Goal: Transaction & Acquisition: Purchase product/service

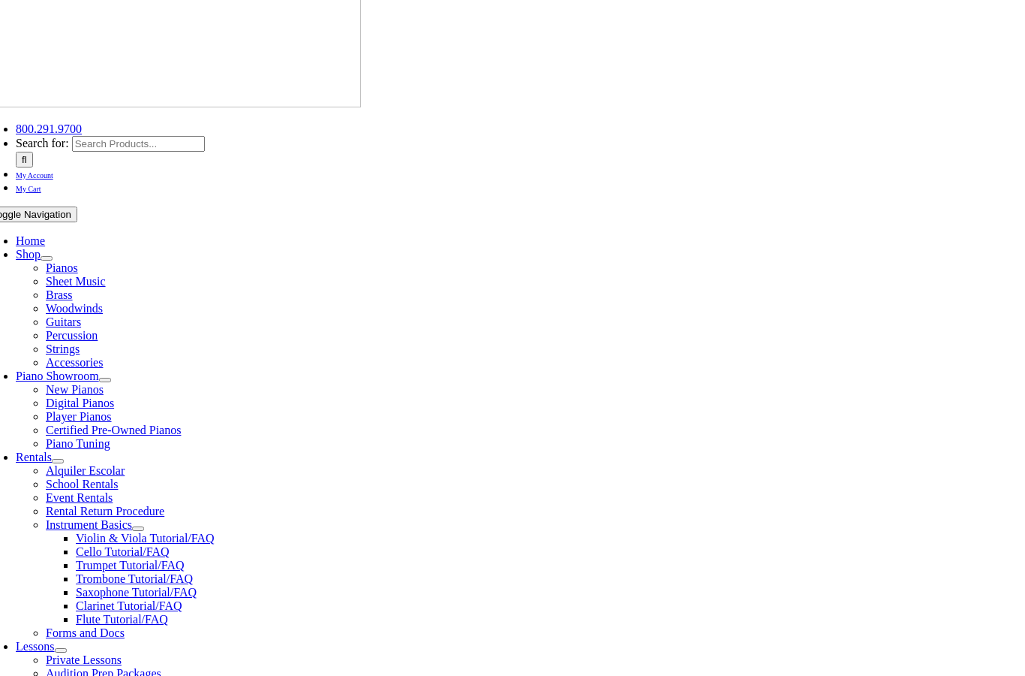
scroll to position [1, 0]
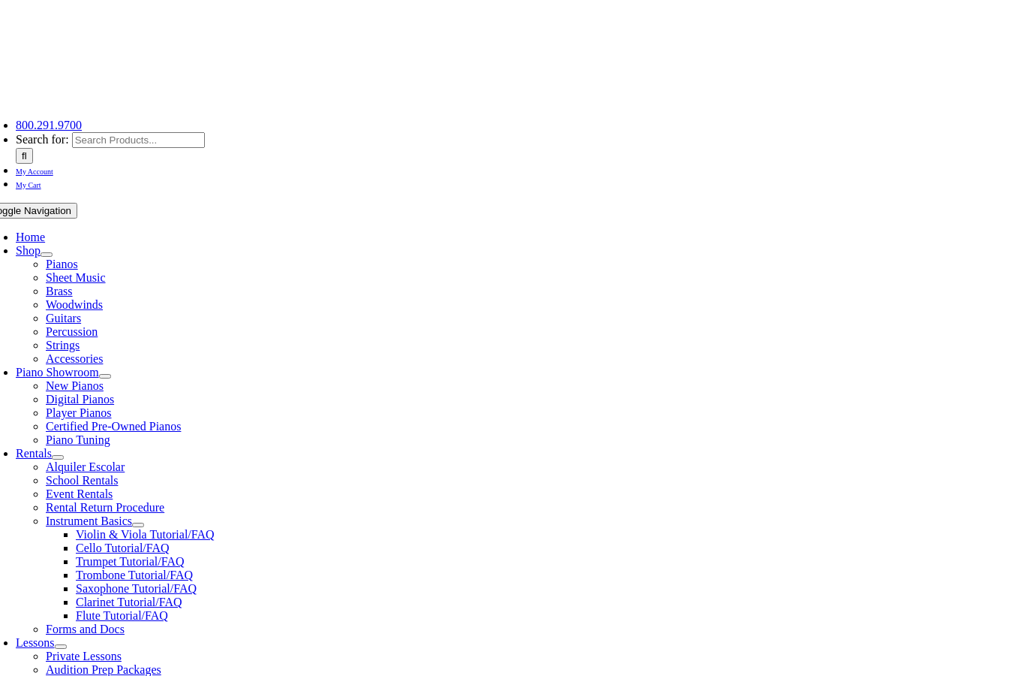
scroll to position [131, 0]
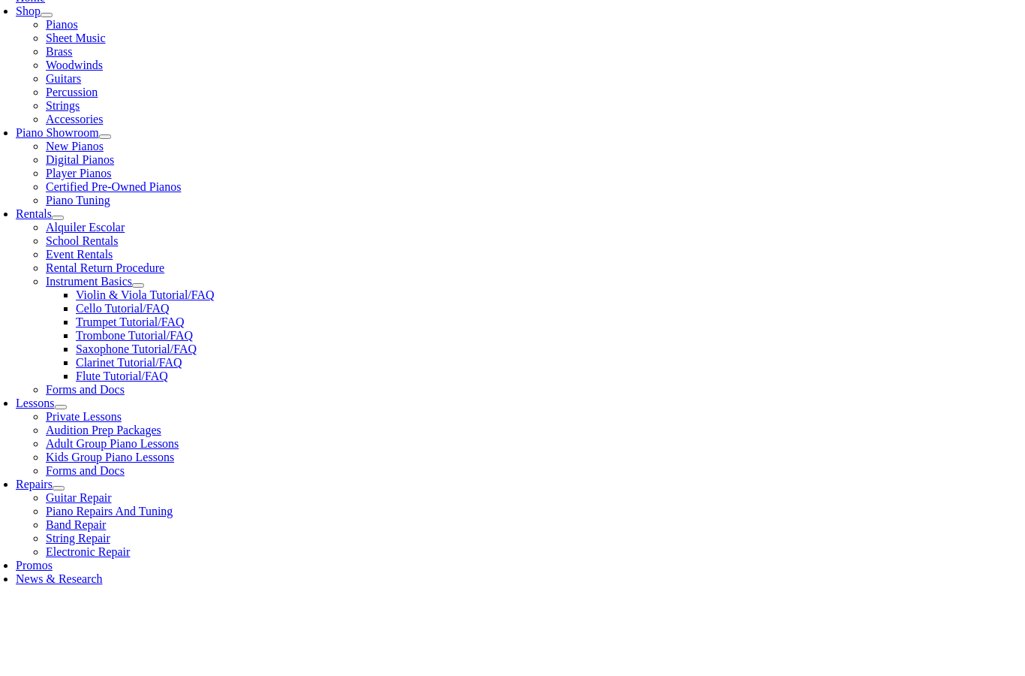
scroll to position [1239, 0]
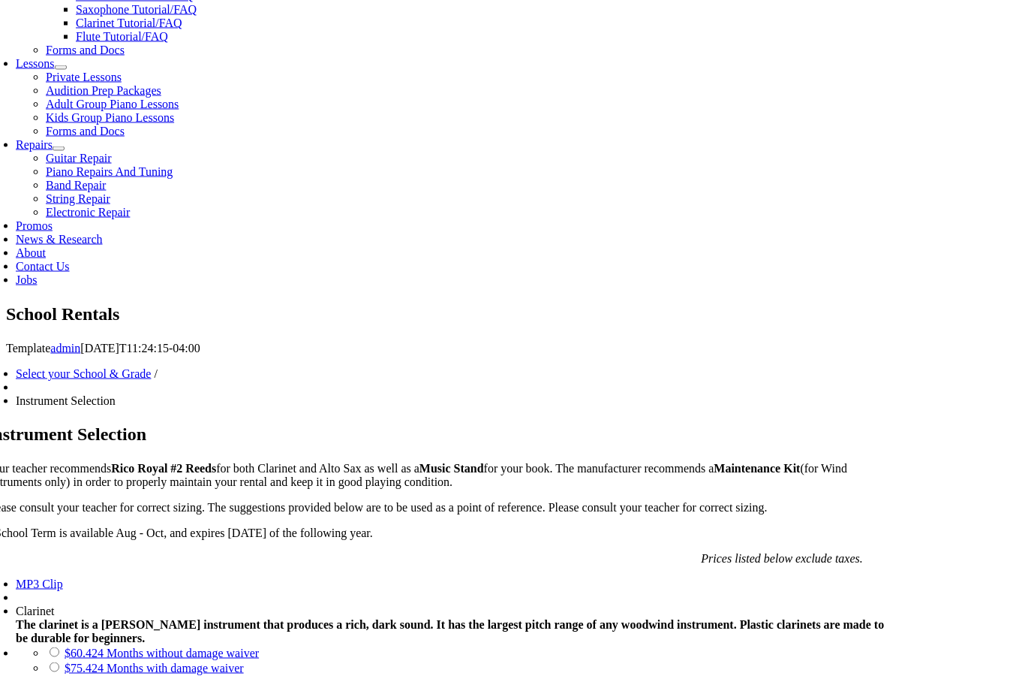
scroll to position [677, 0]
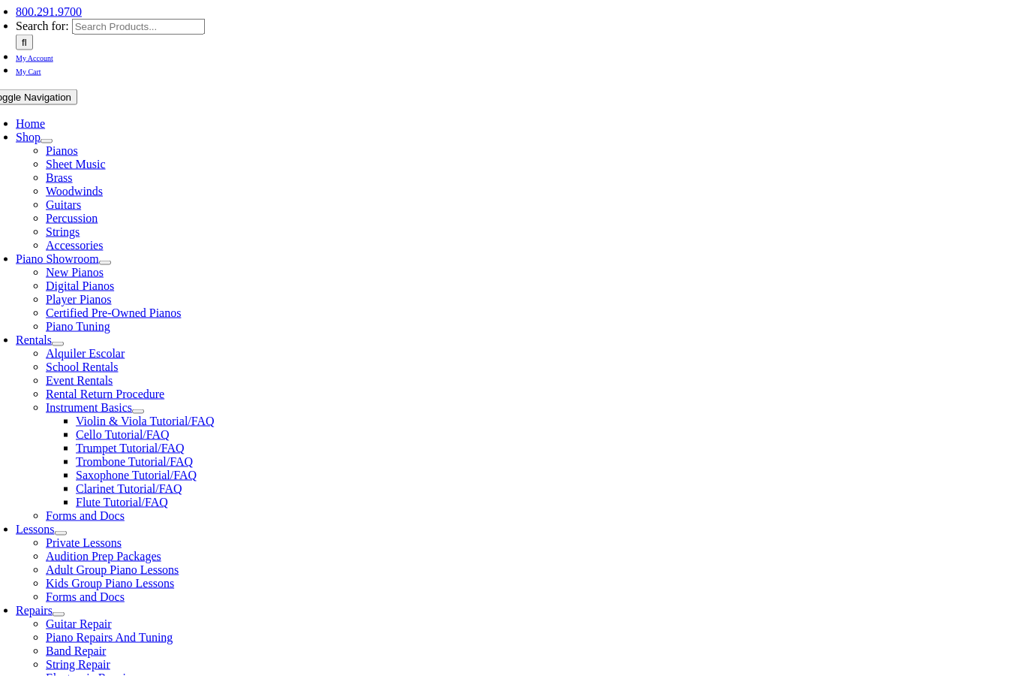
scroll to position [253, 0]
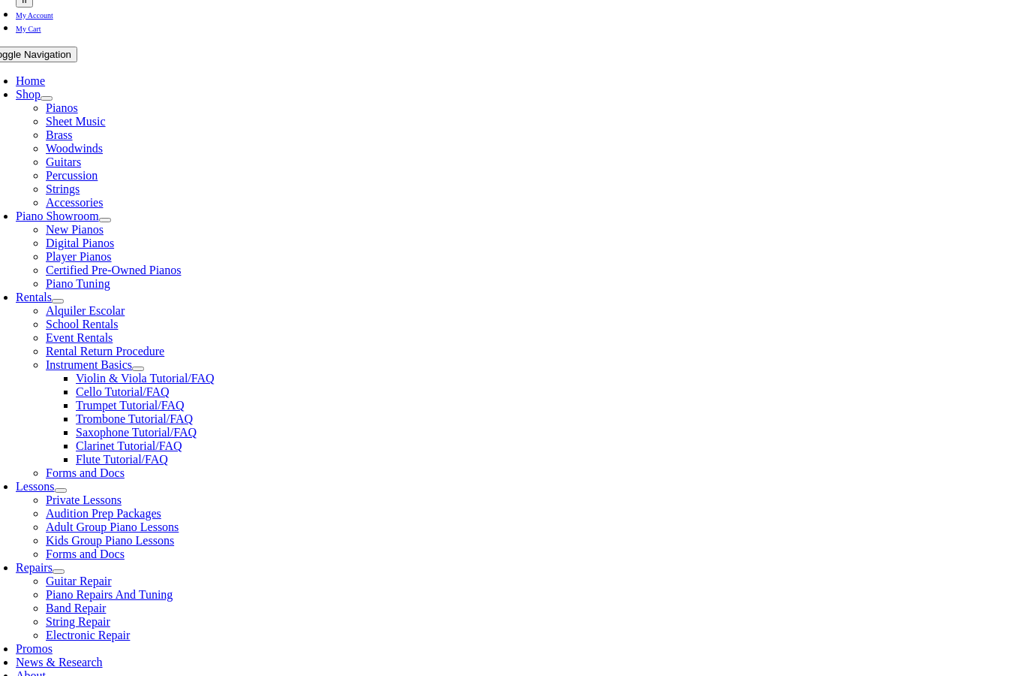
checkbox input"] "true"
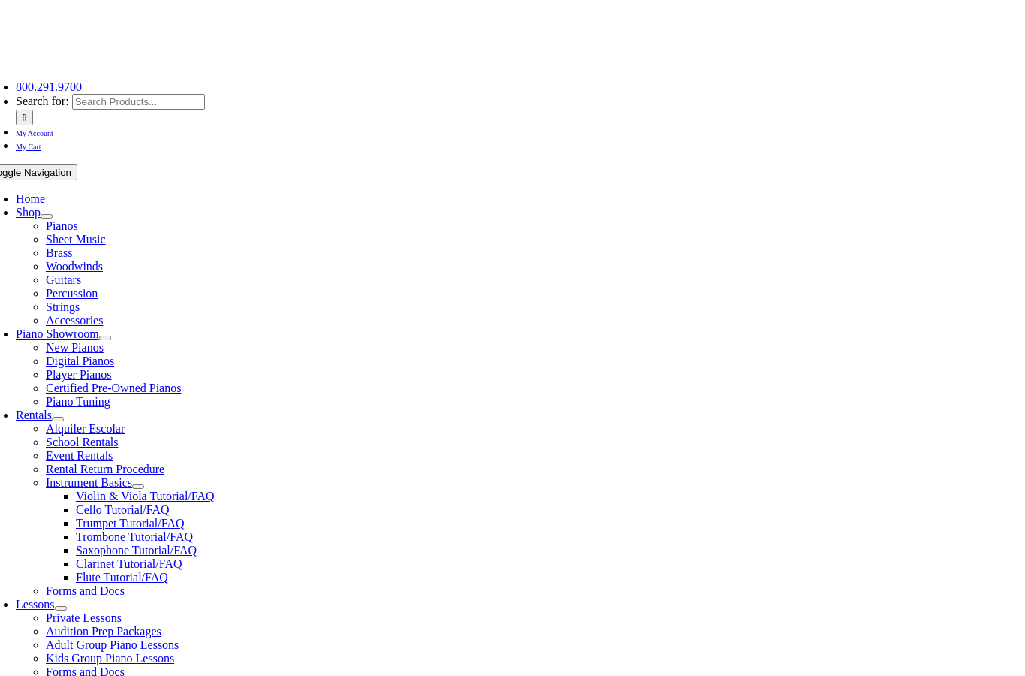
scroll to position [224, 0]
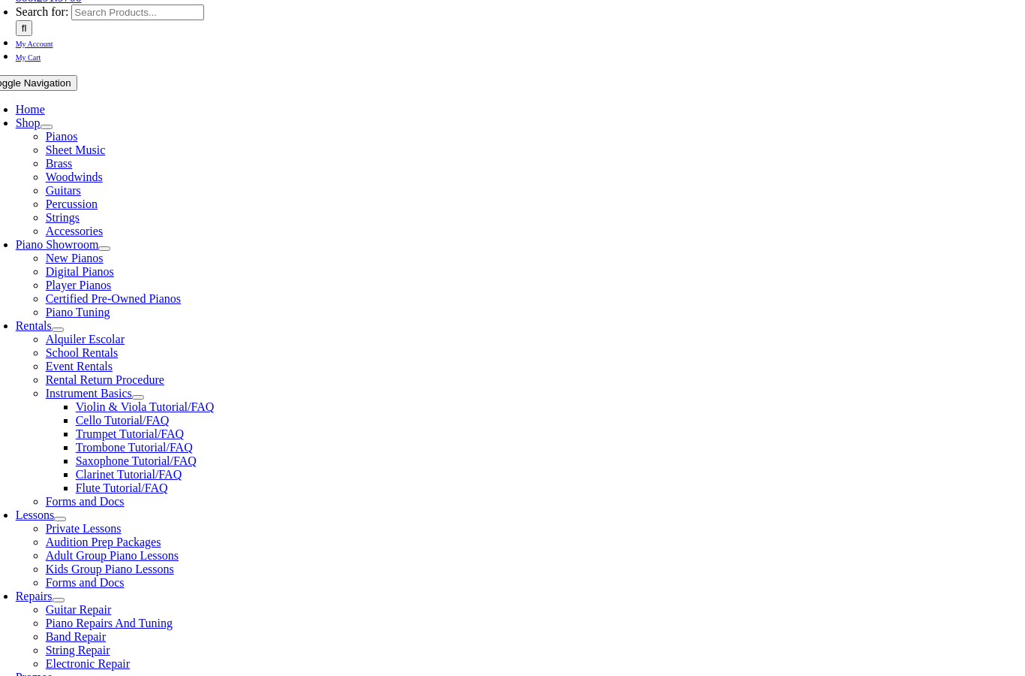
checkbox input"] "true"
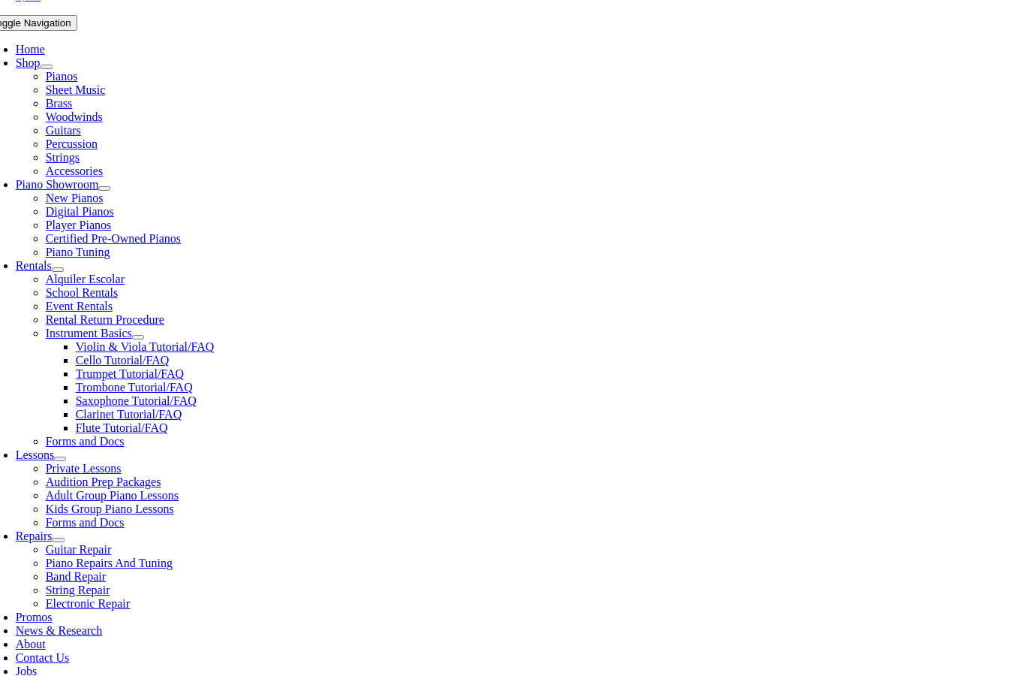
checkbox input"] "true"
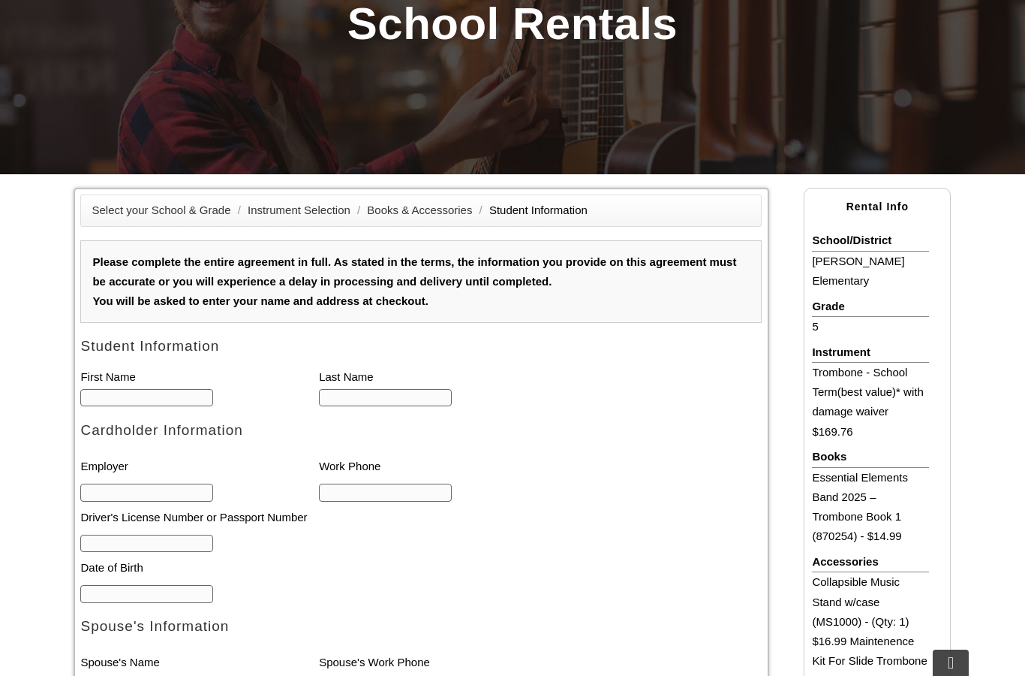
type input "1"
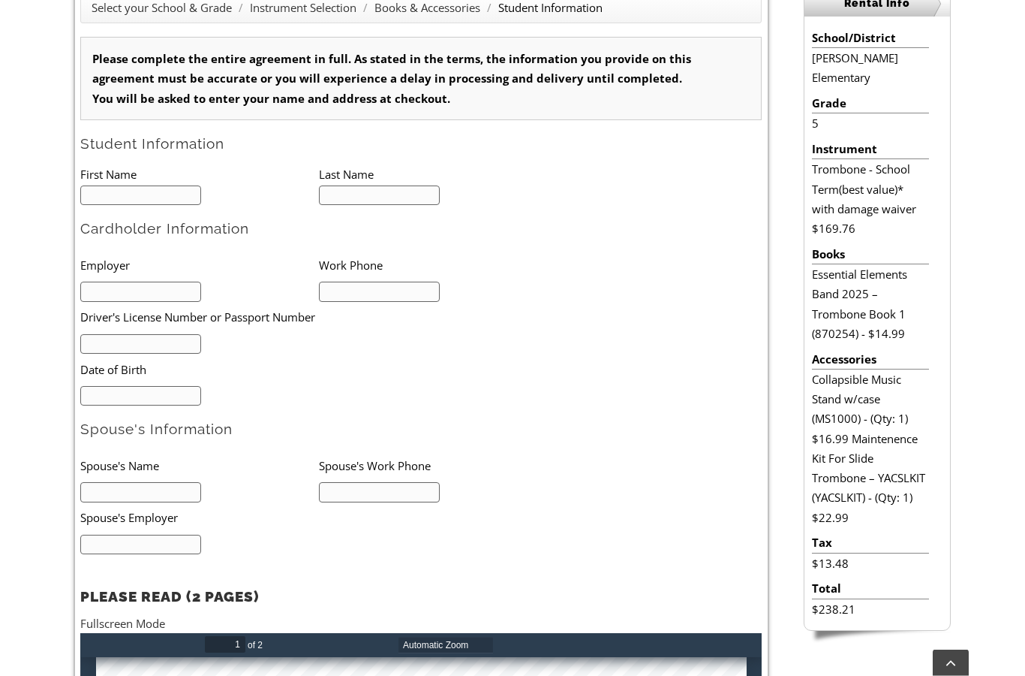
scroll to position [448, 0]
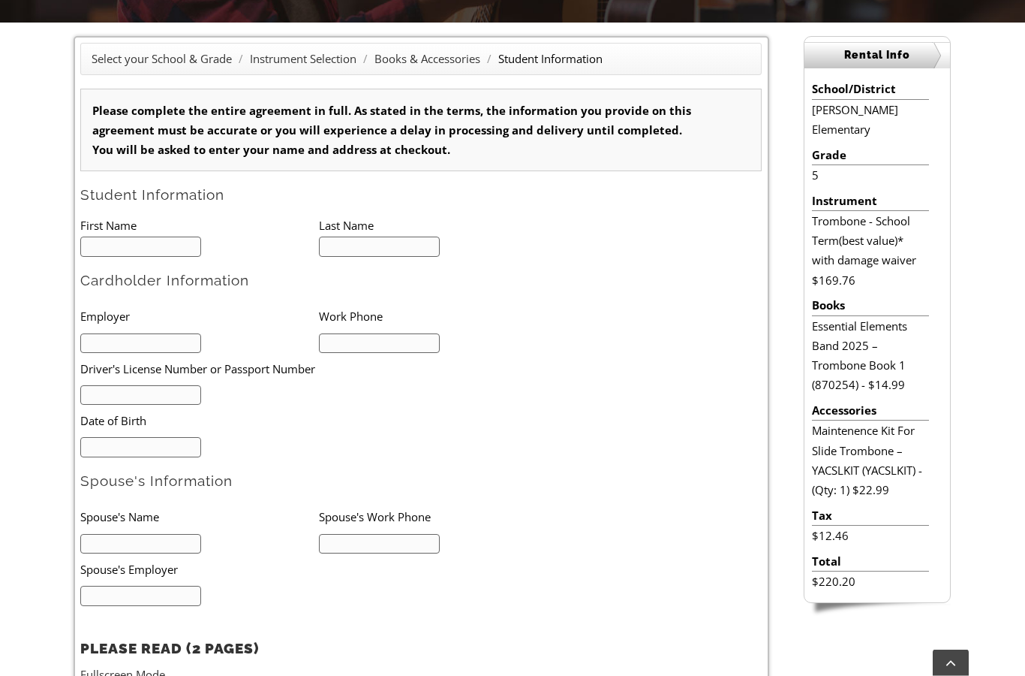
type input "1"
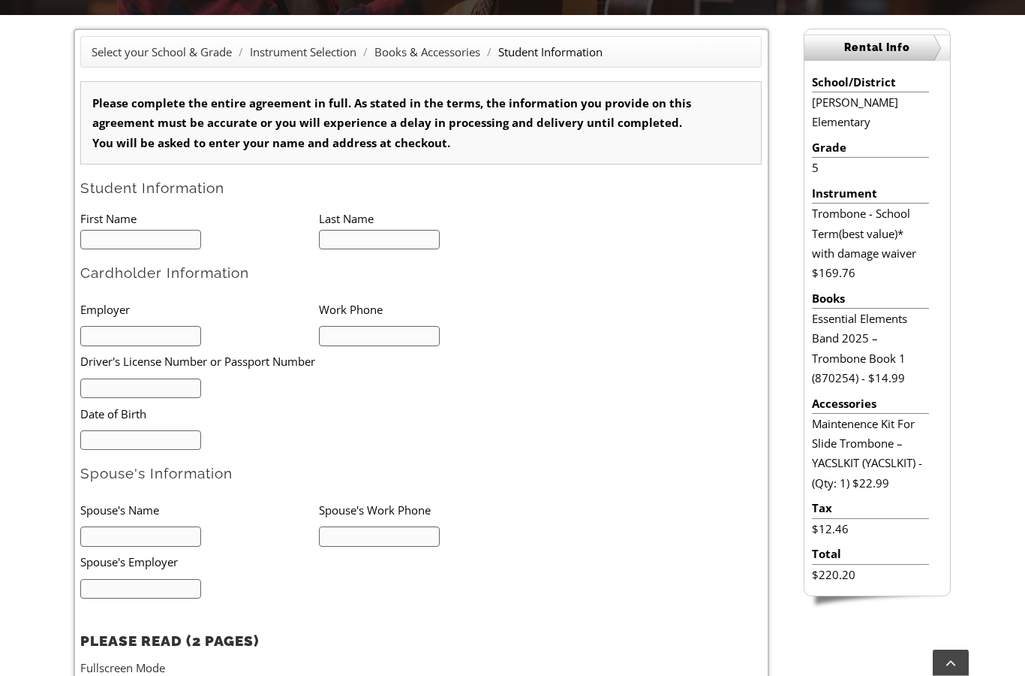
scroll to position [328, 0]
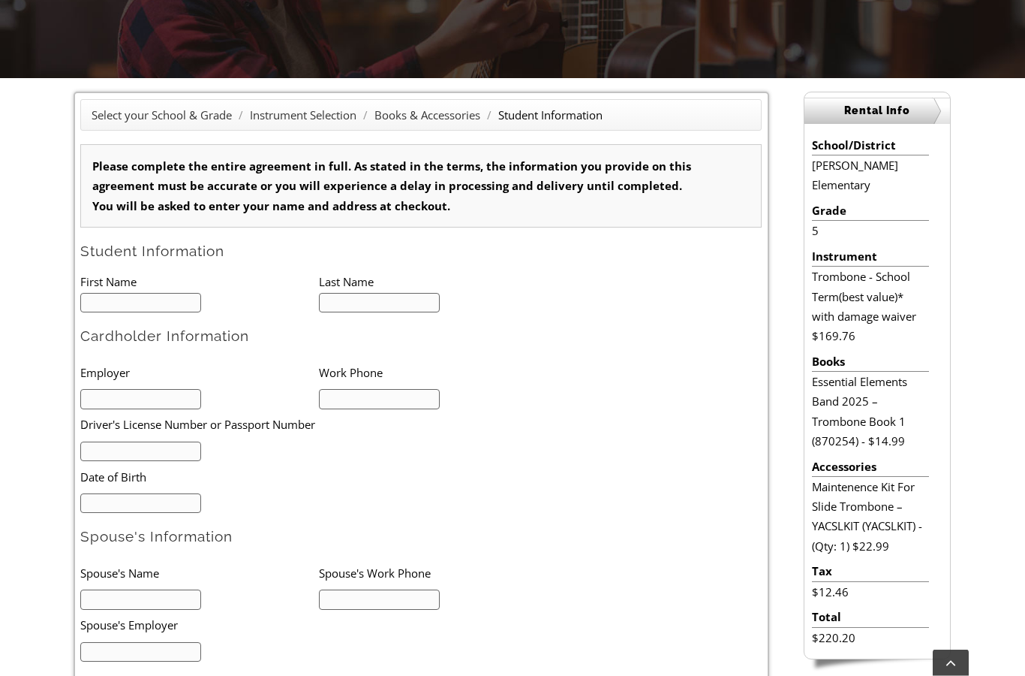
click at [104, 299] on input "text" at bounding box center [140, 304] width 121 height 20
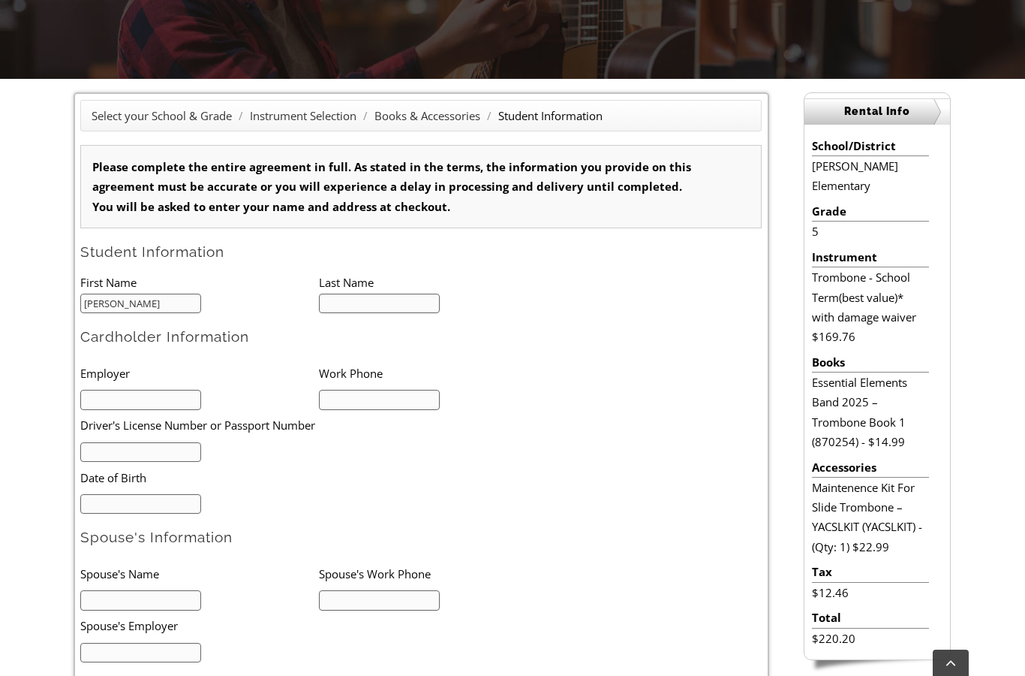
type input "[PERSON_NAME]"
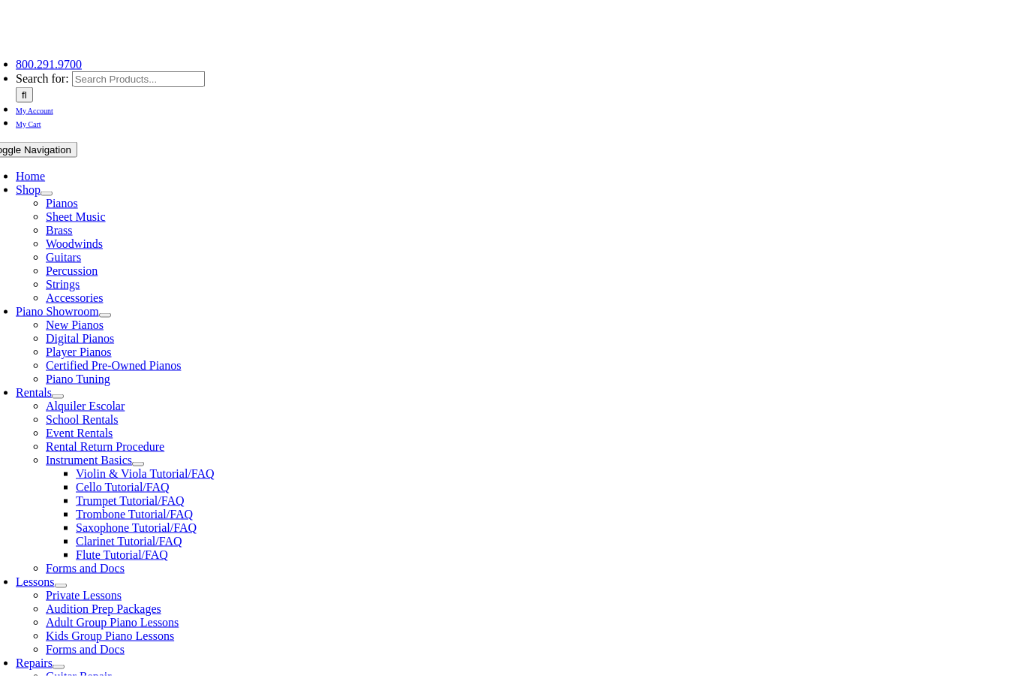
scroll to position [208, 0]
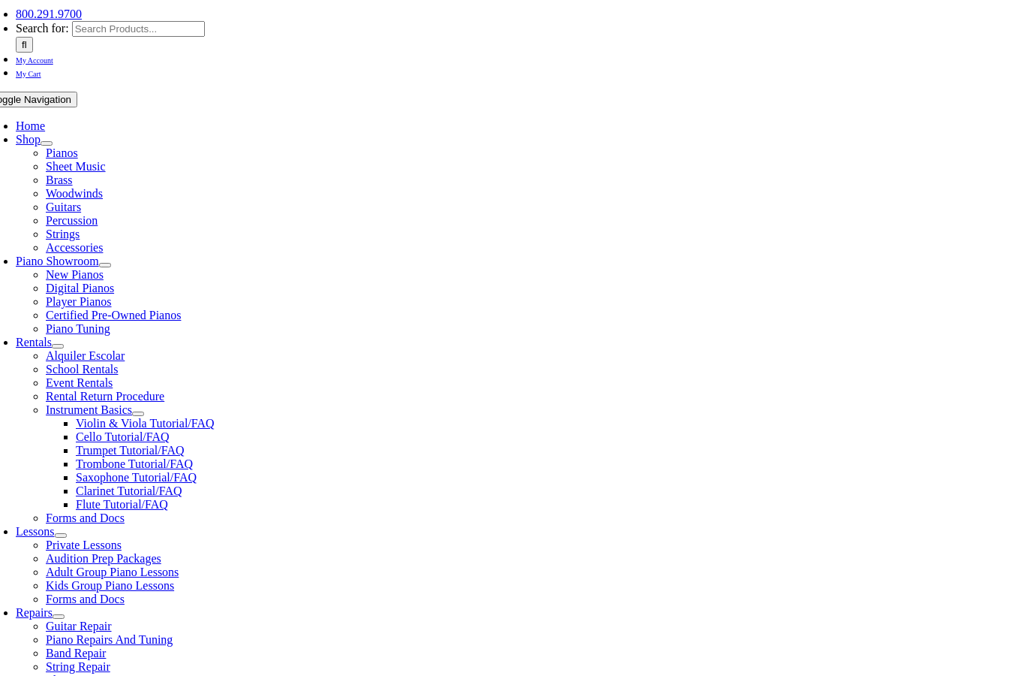
type input "1"
type input "[PERSON_NAME]"
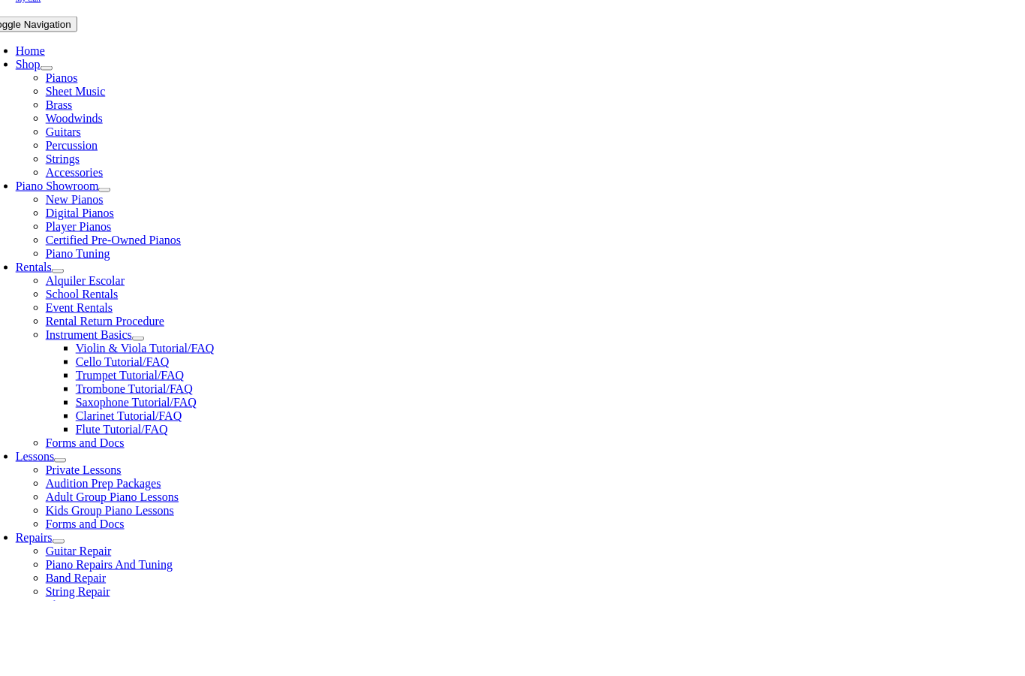
scroll to position [333, 0]
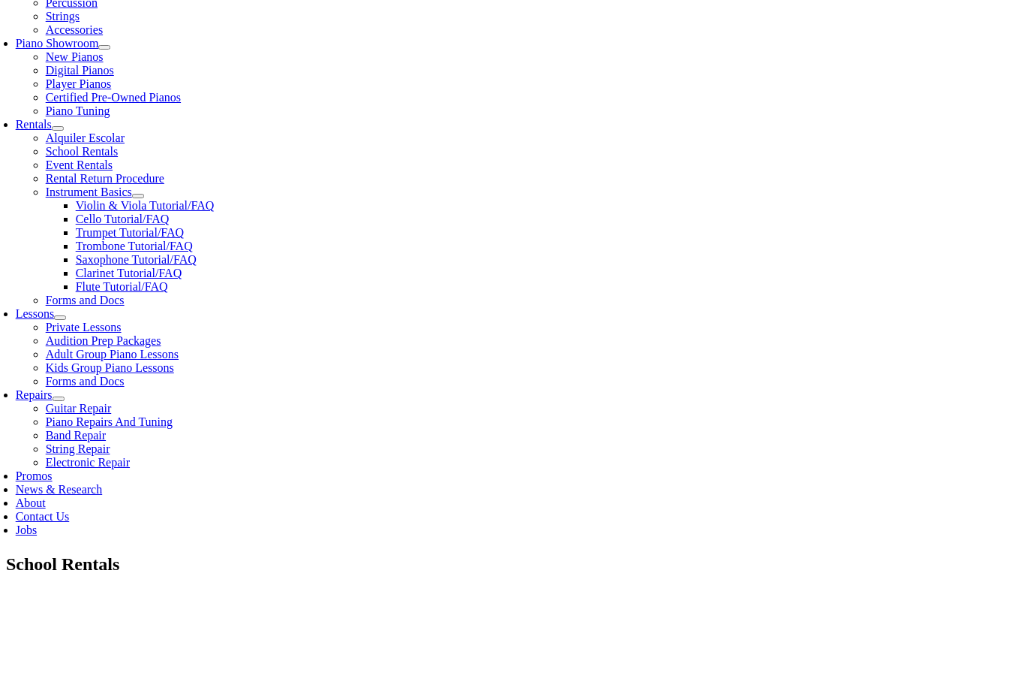
type input "LM"
type input "4"
type input "2676717379"
type input "27449551"
type input "07/17/1981"
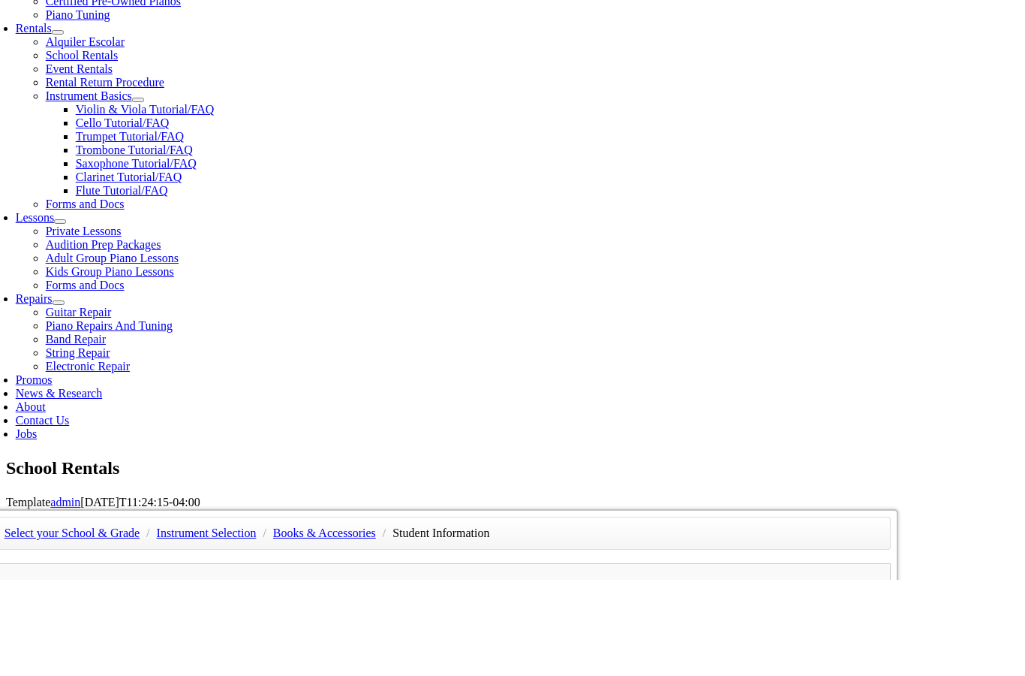
scroll to position [428, 0]
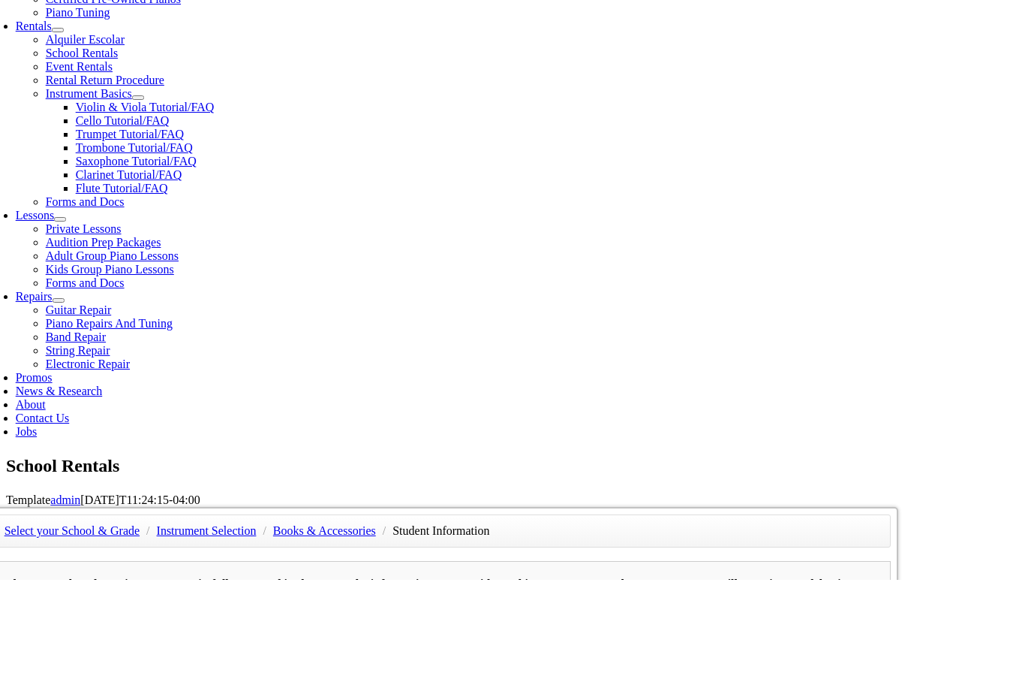
type input "B"
type input "Janet"
type input "B"
type input "Janet Butler"
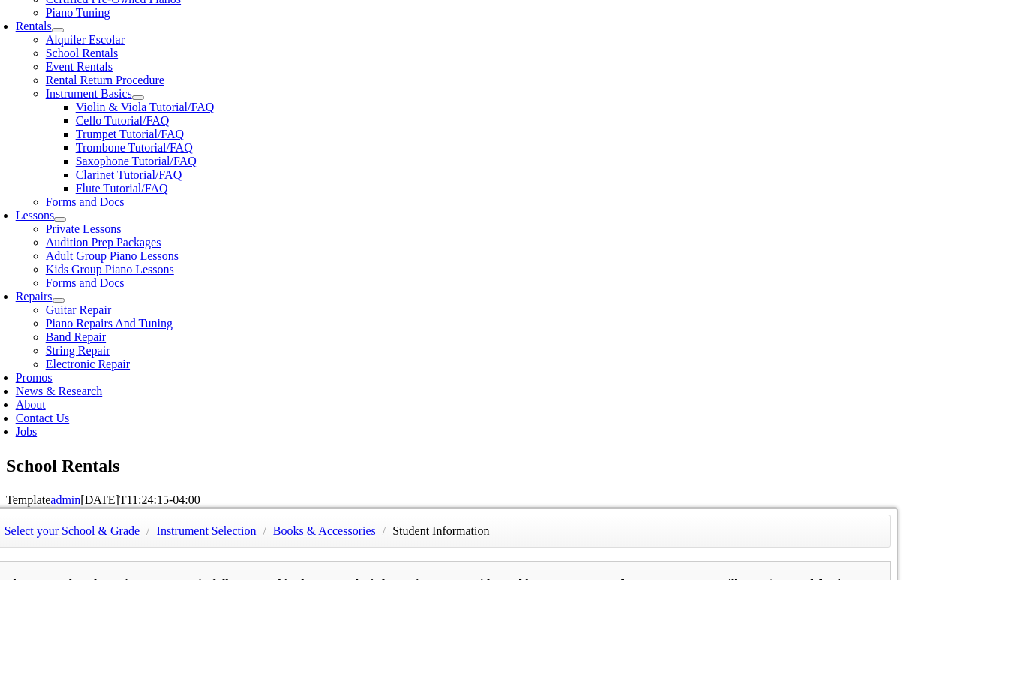
type input "2672433304"
type input "Europhins"
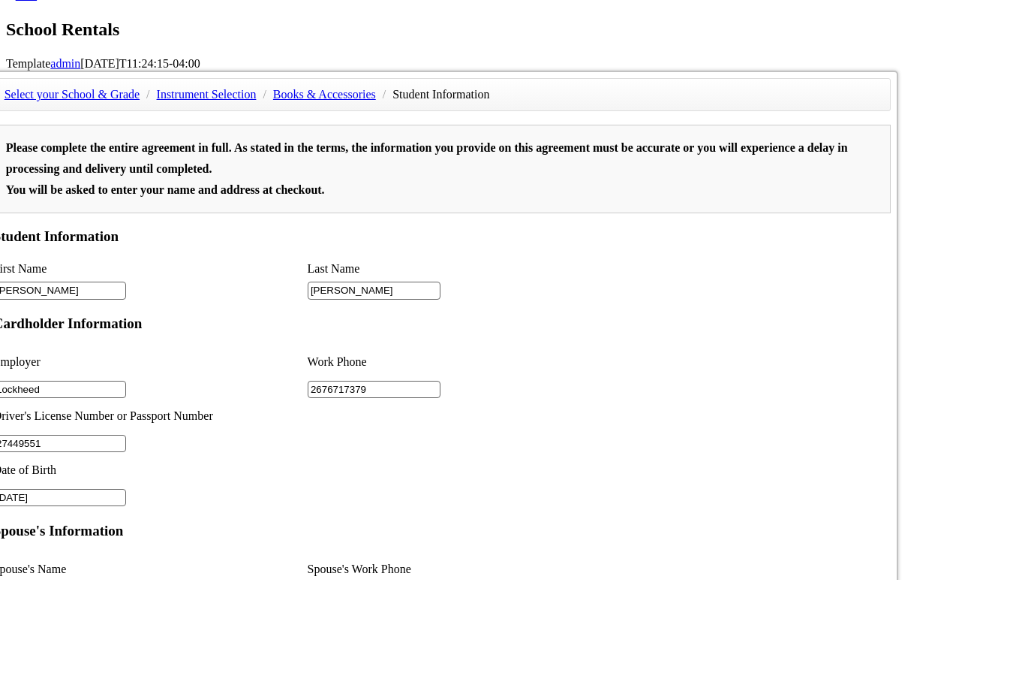
scroll to position [871, 0]
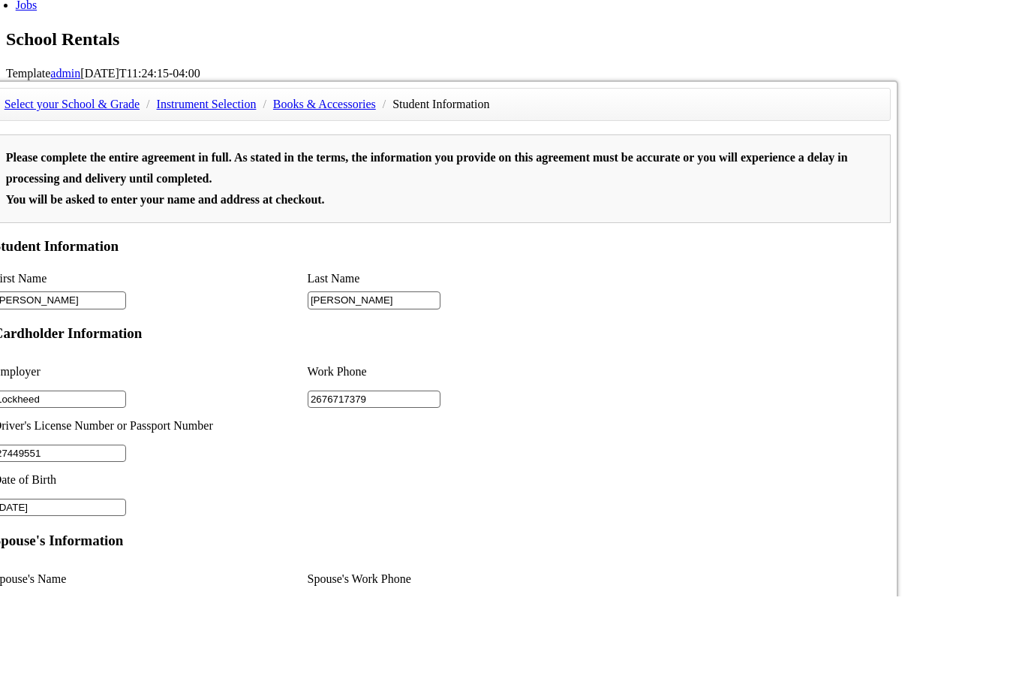
type input "Lockheed"
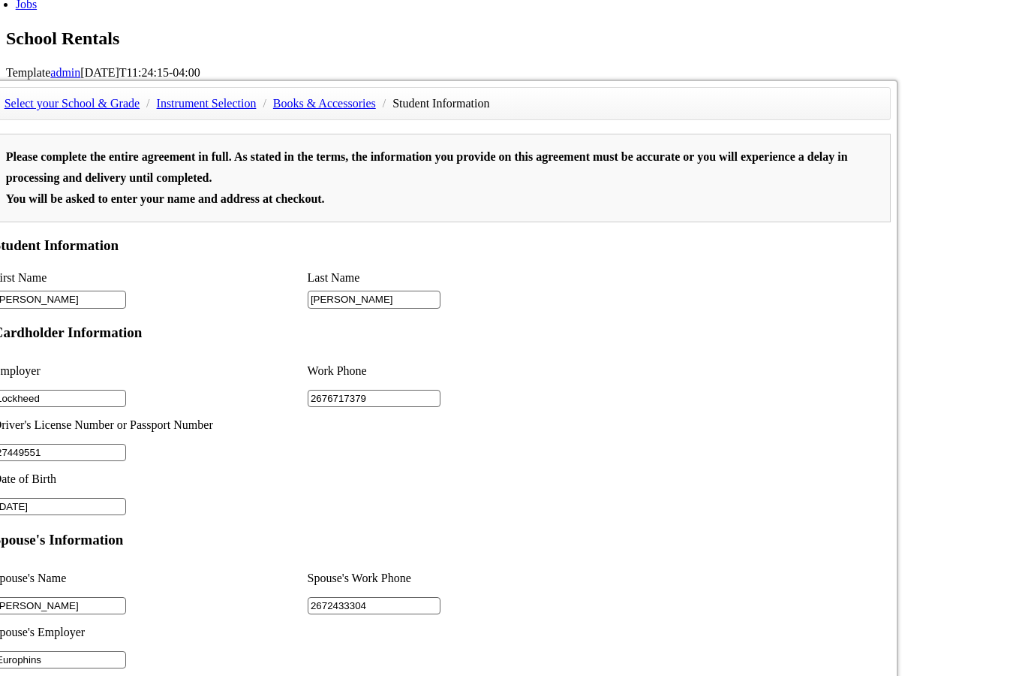
scroll to position [1531, 0]
type input "1"
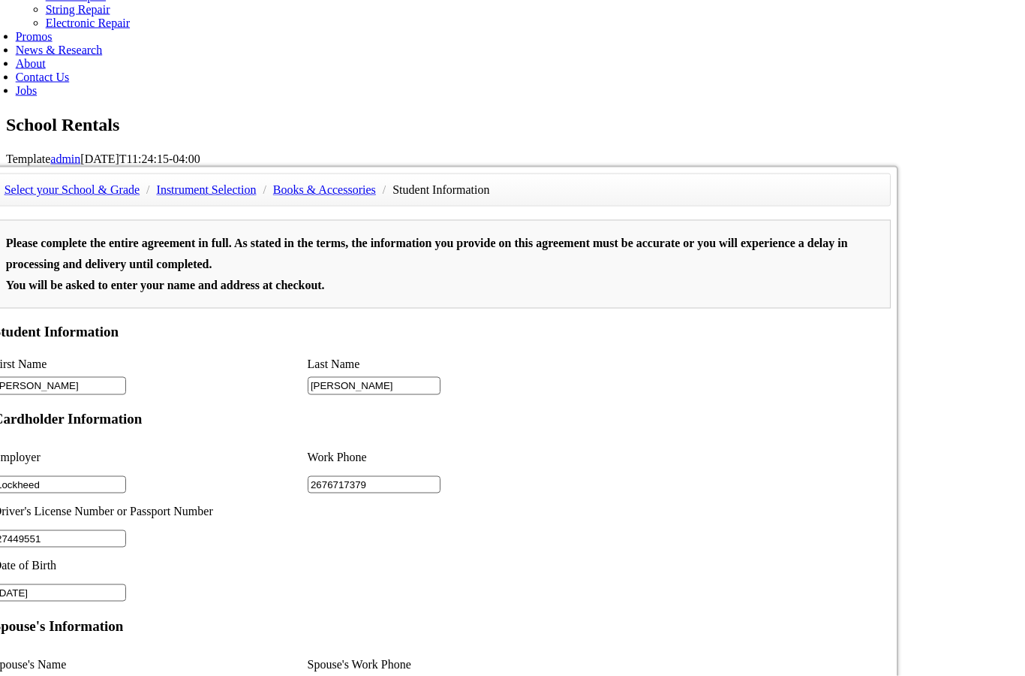
scroll to position [273, 0]
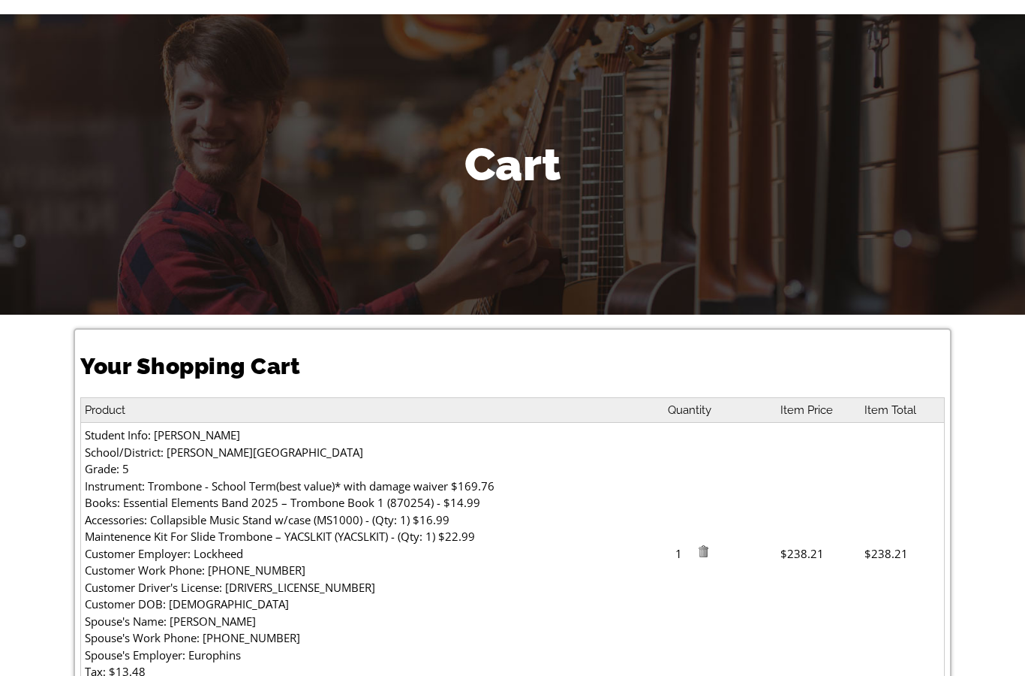
scroll to position [339, 0]
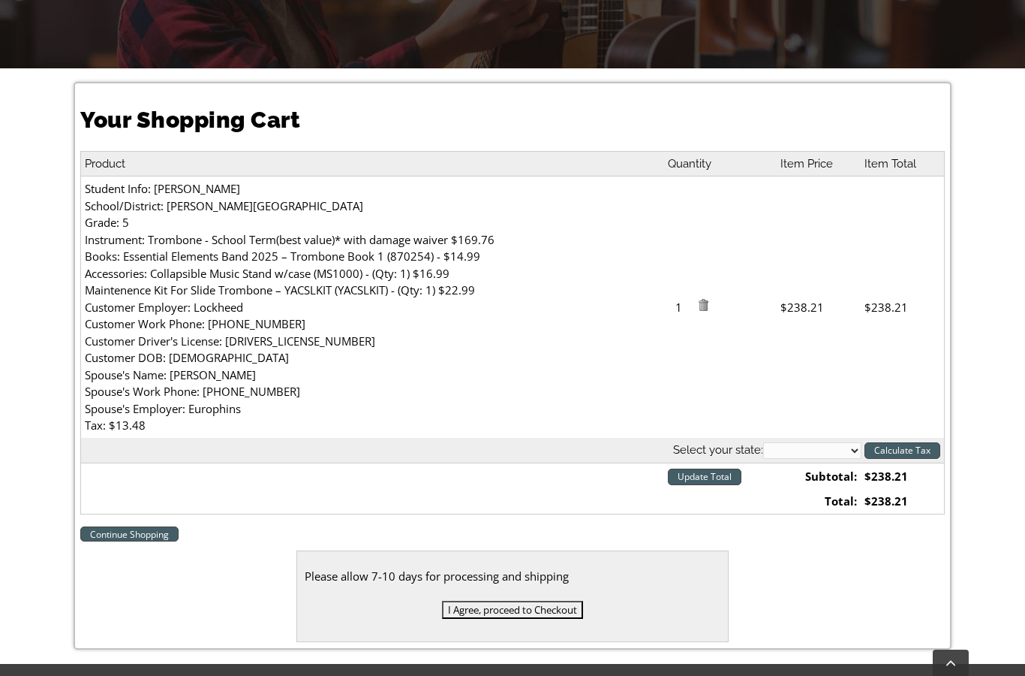
click at [111, 534] on link "Continue Shopping" at bounding box center [129, 533] width 98 height 15
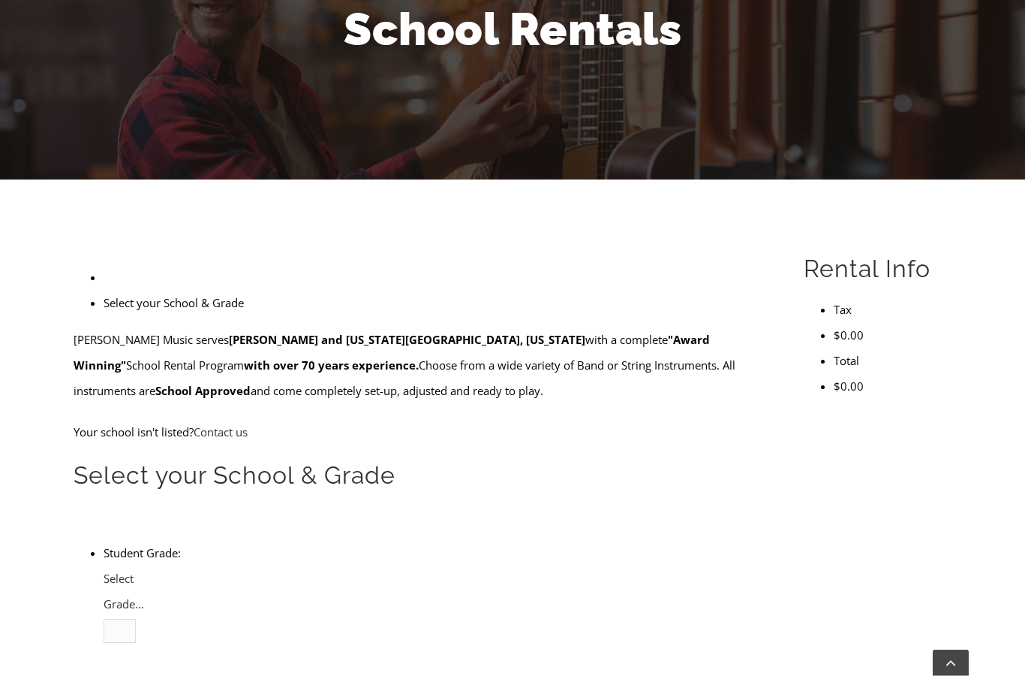
scroll to position [271, 0]
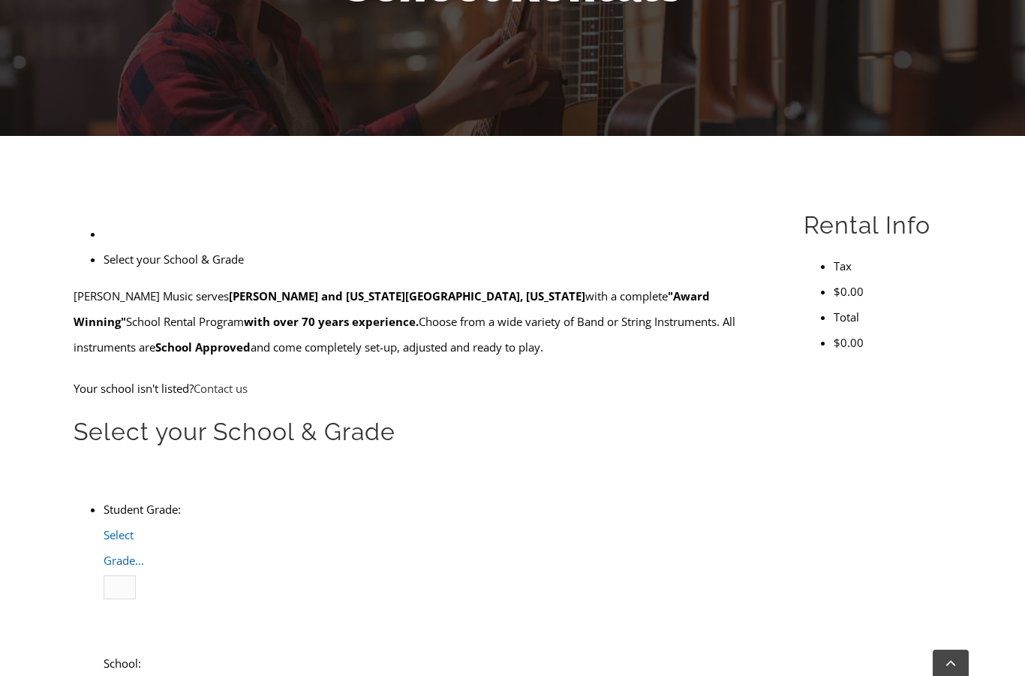
click at [144, 527] on span "Select Grade..." at bounding box center [124, 547] width 41 height 41
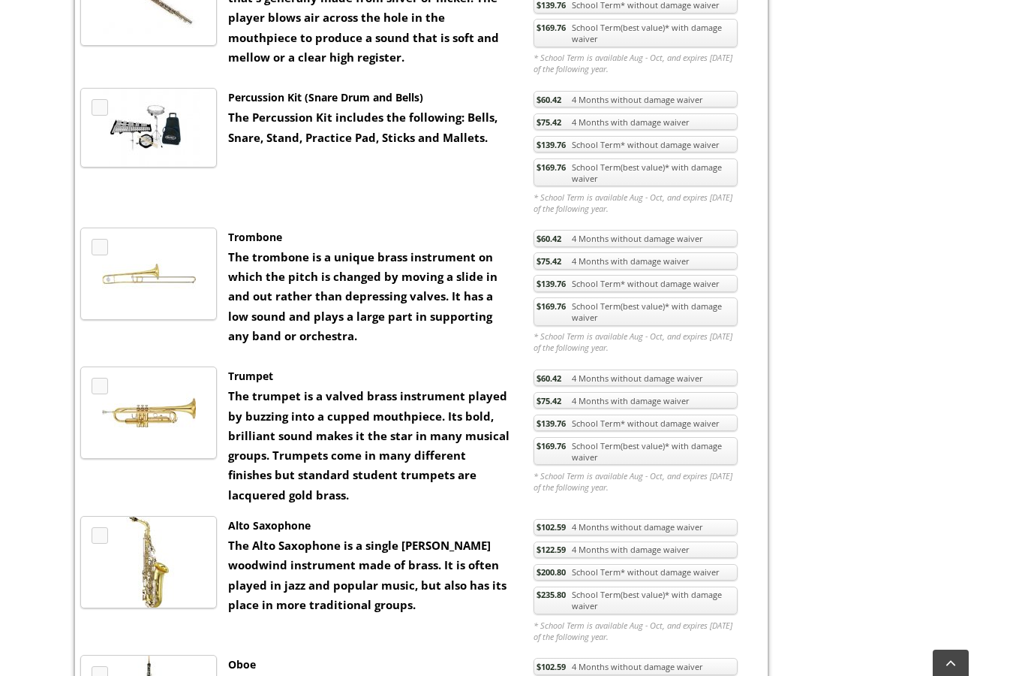
scroll to position [873, 0]
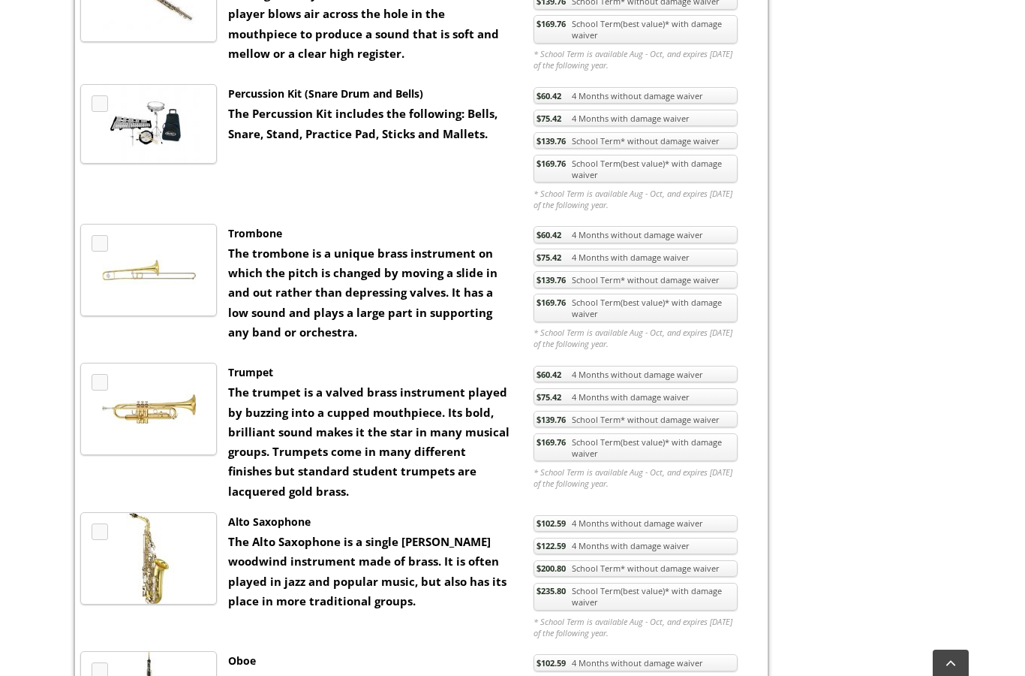
click at [733, 596] on link "$235.80 School Term(best value)* with damage waiver" at bounding box center [636, 597] width 204 height 29
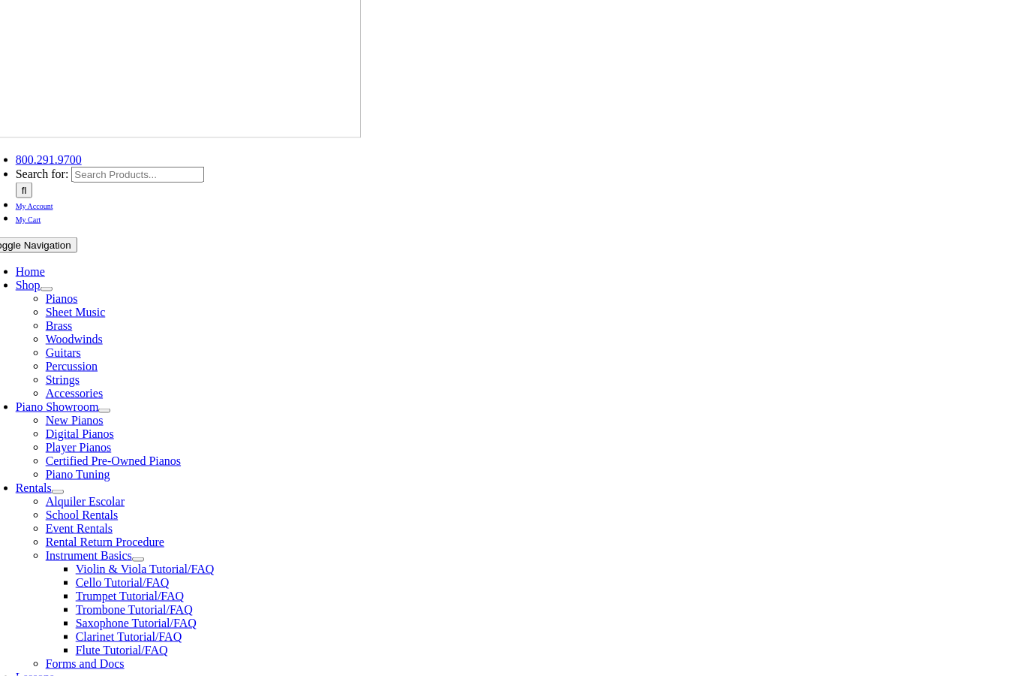
scroll to position [83, 0]
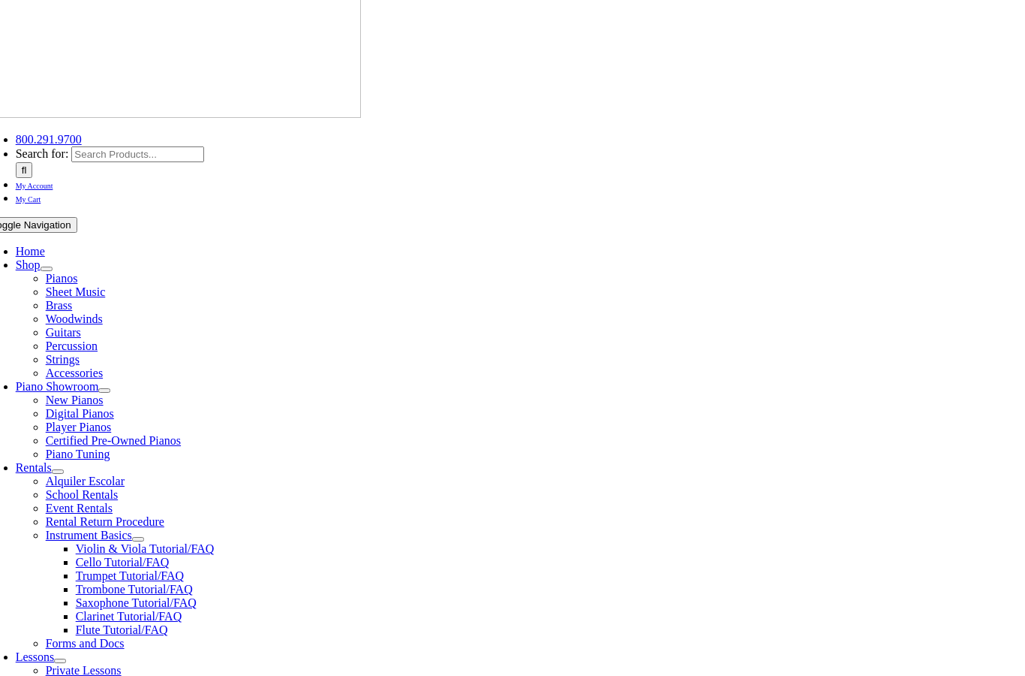
checkbox input"] "true"
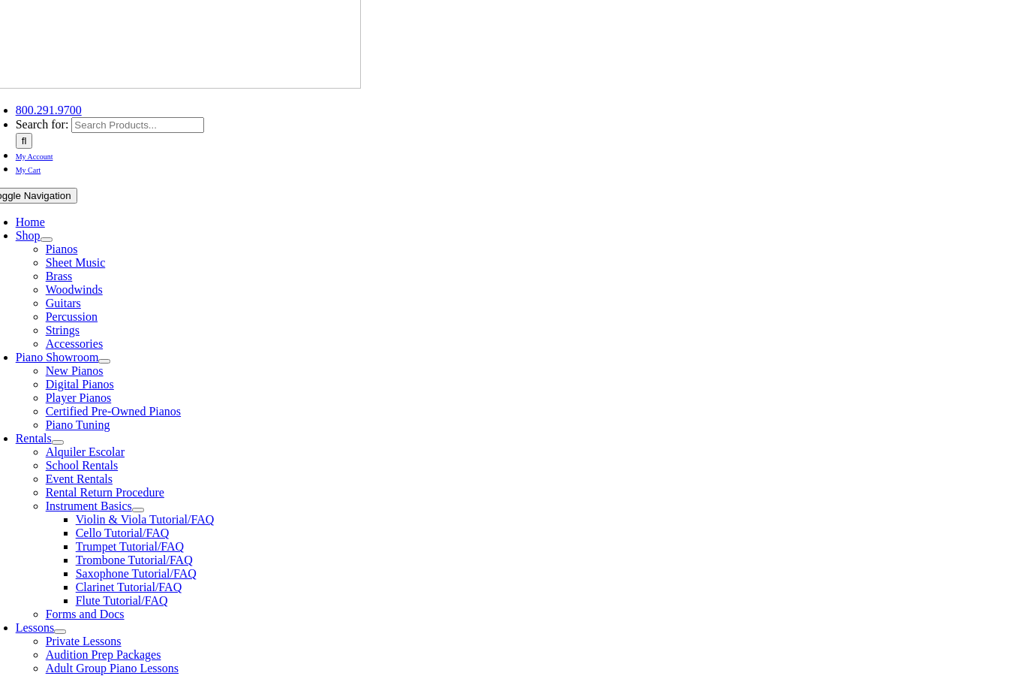
scroll to position [264, 0]
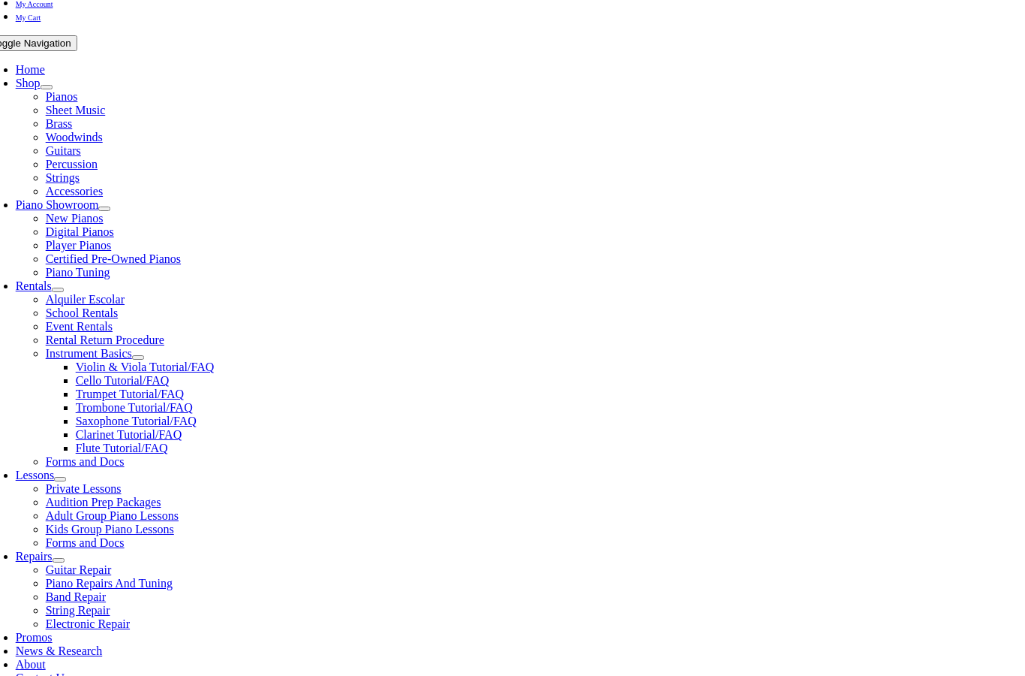
checkbox input"] "true"
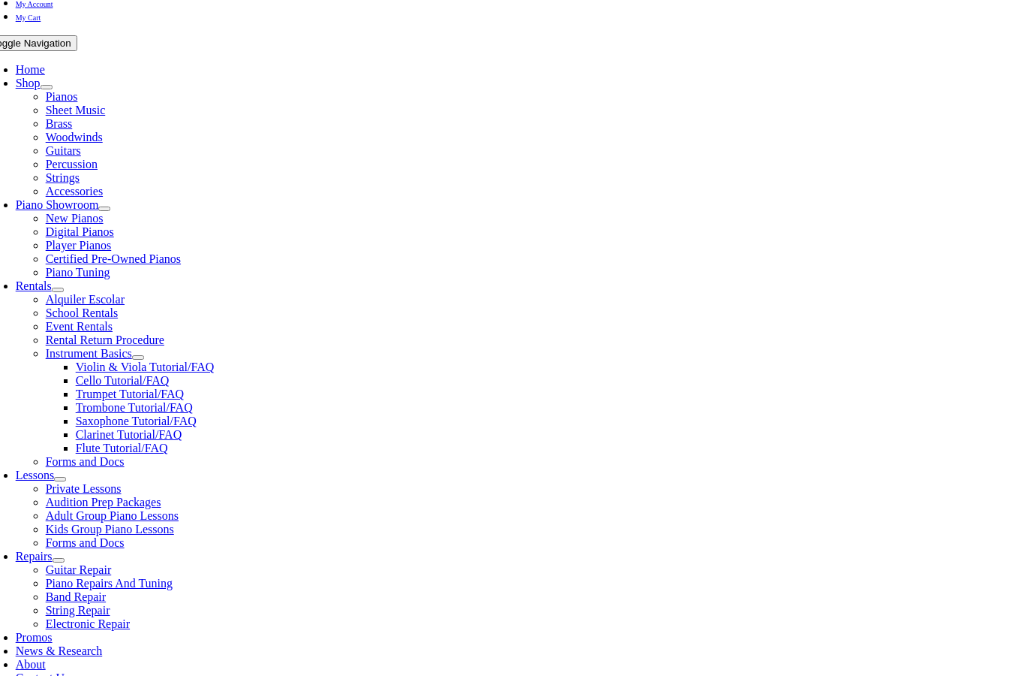
scroll to position [324, 0]
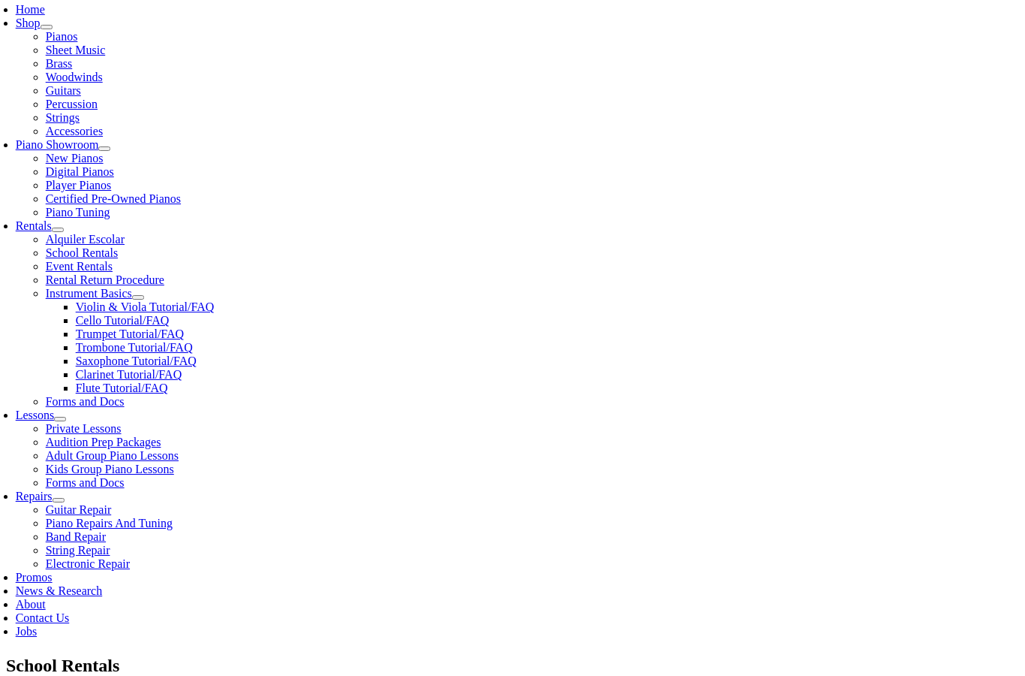
checkbox input"] "true"
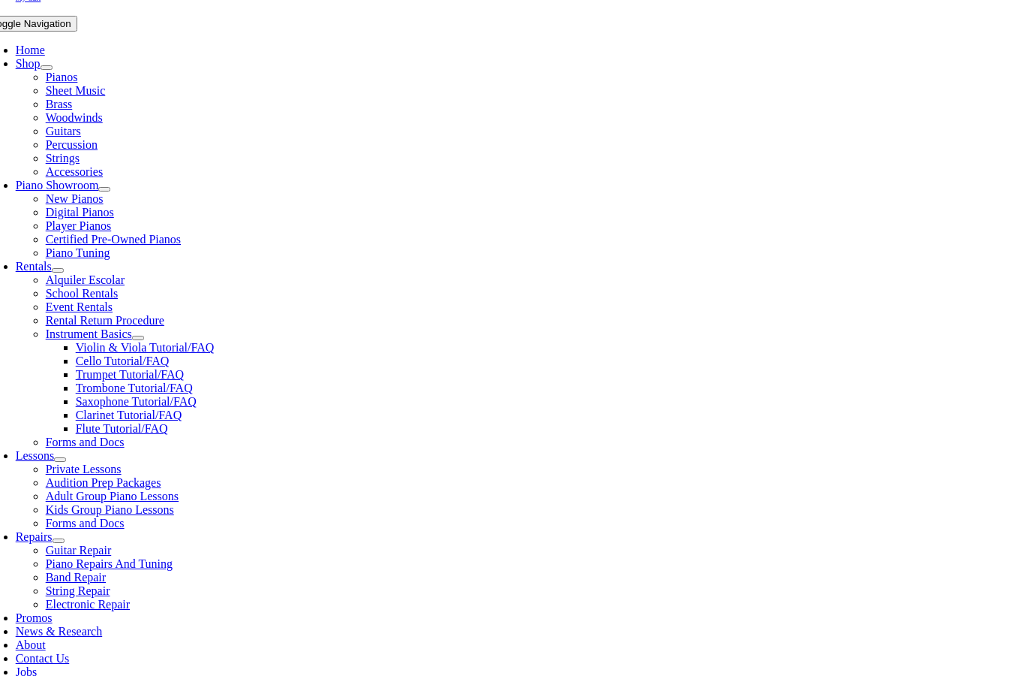
scroll to position [306, 0]
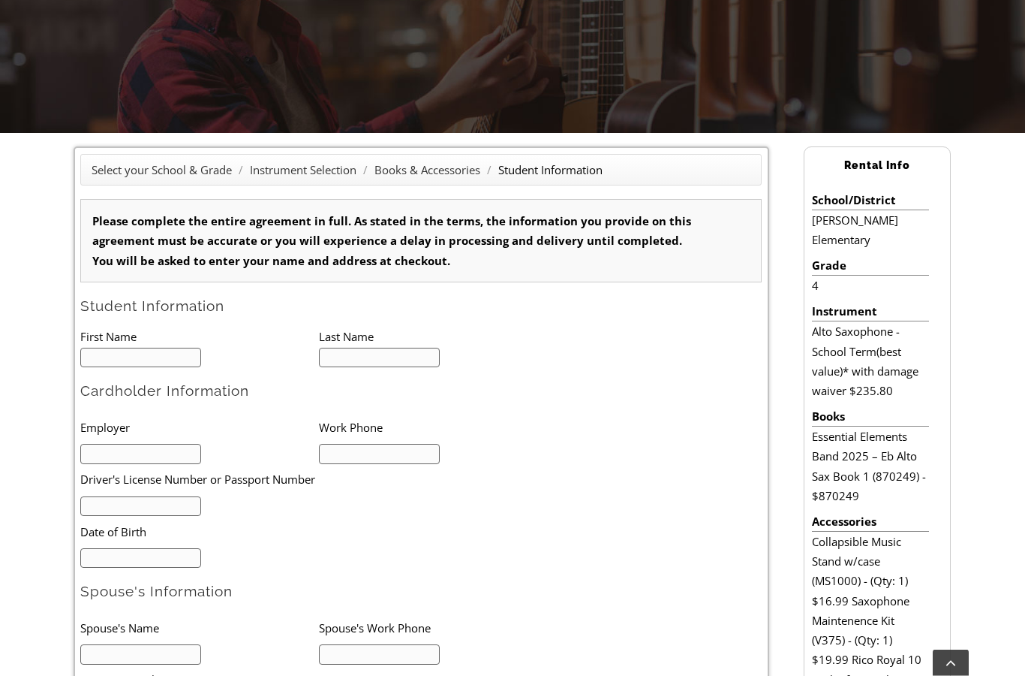
type input "1"
click at [102, 351] on input "text" at bounding box center [140, 358] width 121 height 20
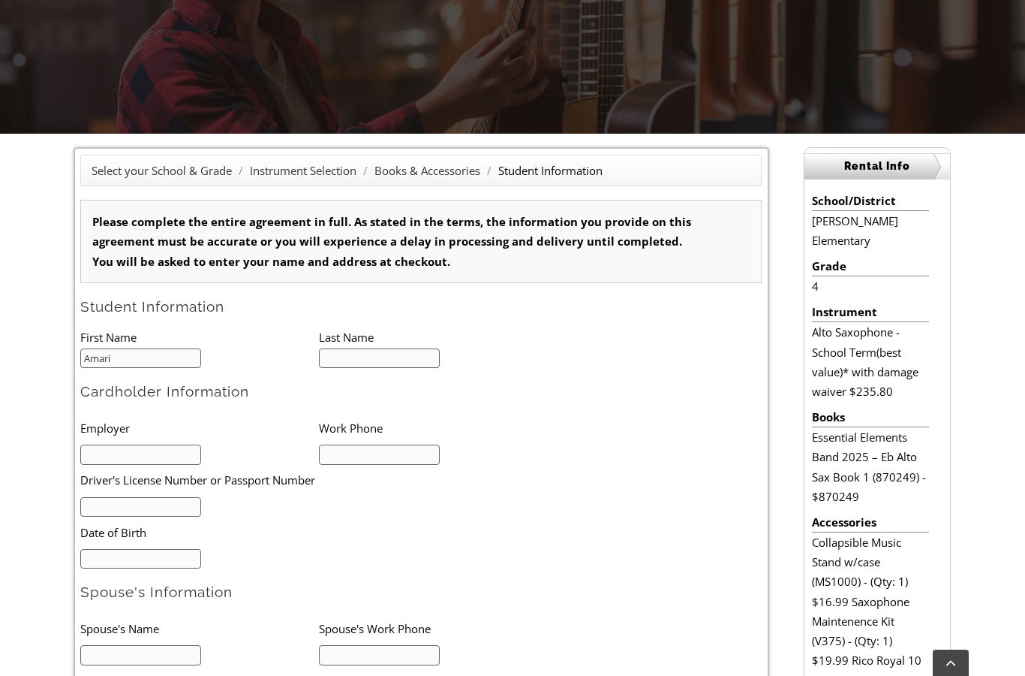
type input "Amari"
type input "b"
type input "Butler"
type input "LM"
type input "2676717379"
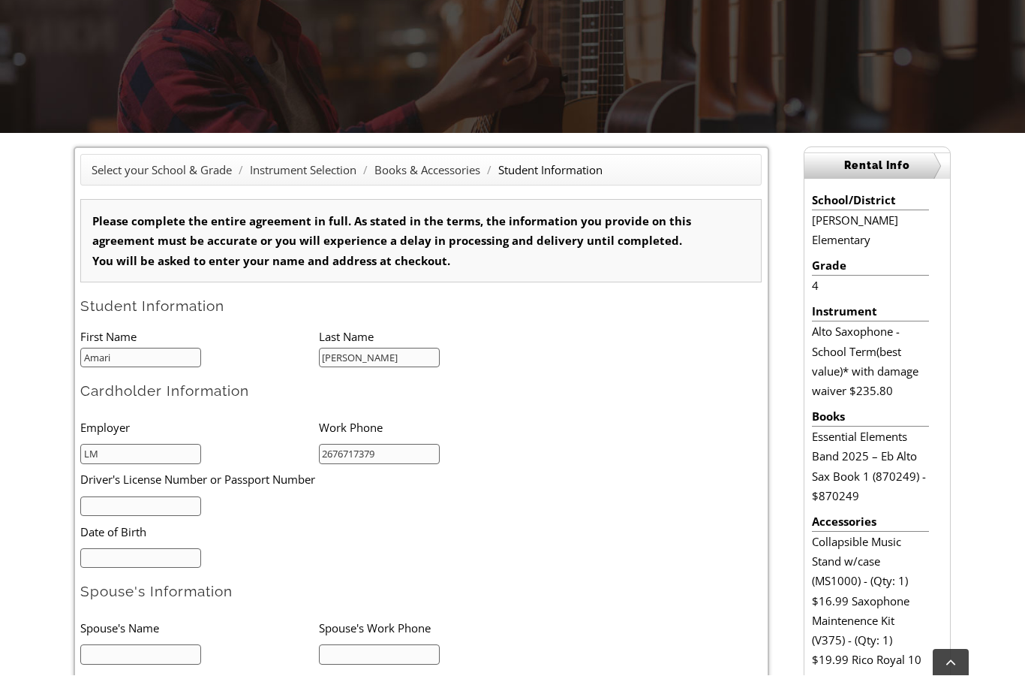
scroll to position [268, 0]
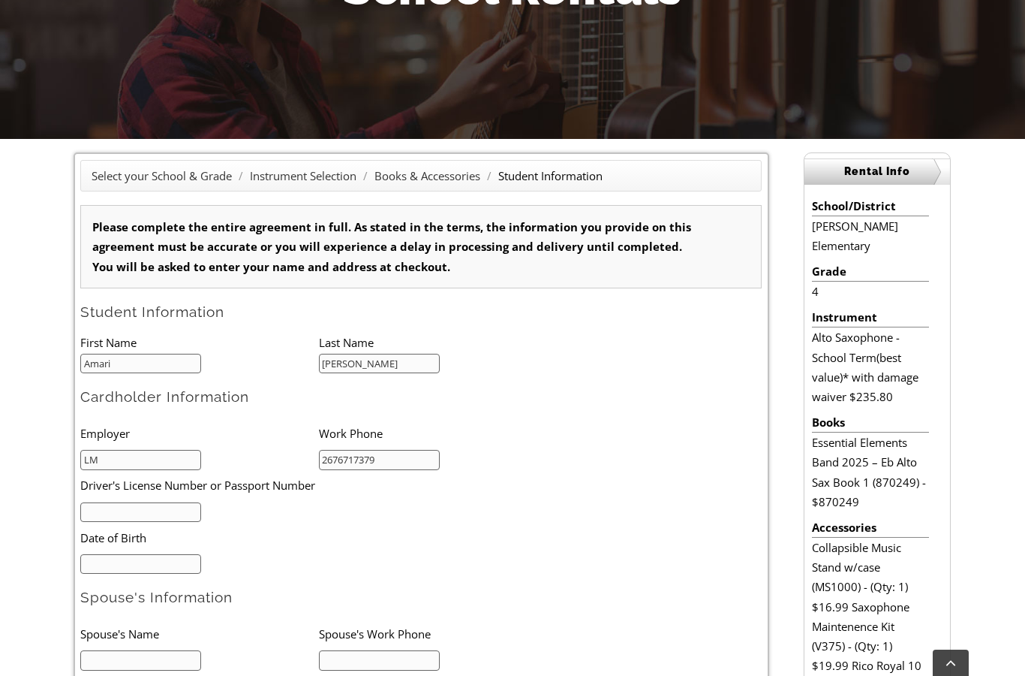
click at [115, 455] on input "LM" at bounding box center [140, 460] width 121 height 20
type input "Lockheed"
type input "27449551"
type input "07/17/1981"
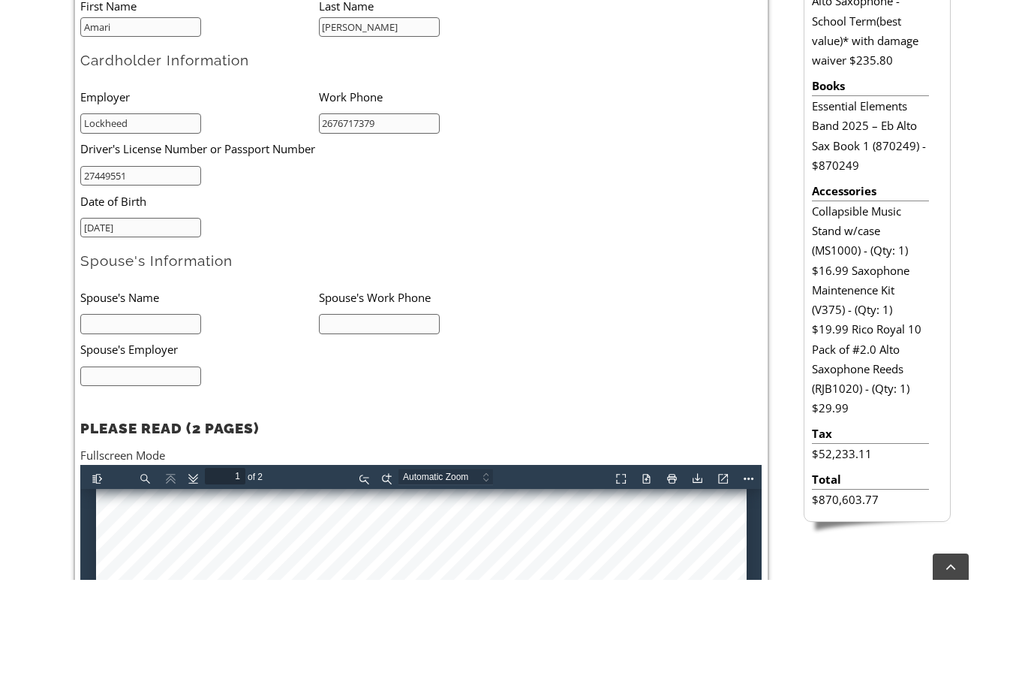
scroll to position [50, 0]
click at [116, 410] on input "Janet" at bounding box center [140, 420] width 121 height 20
type input "Janet Butler"
type input "2672433304"
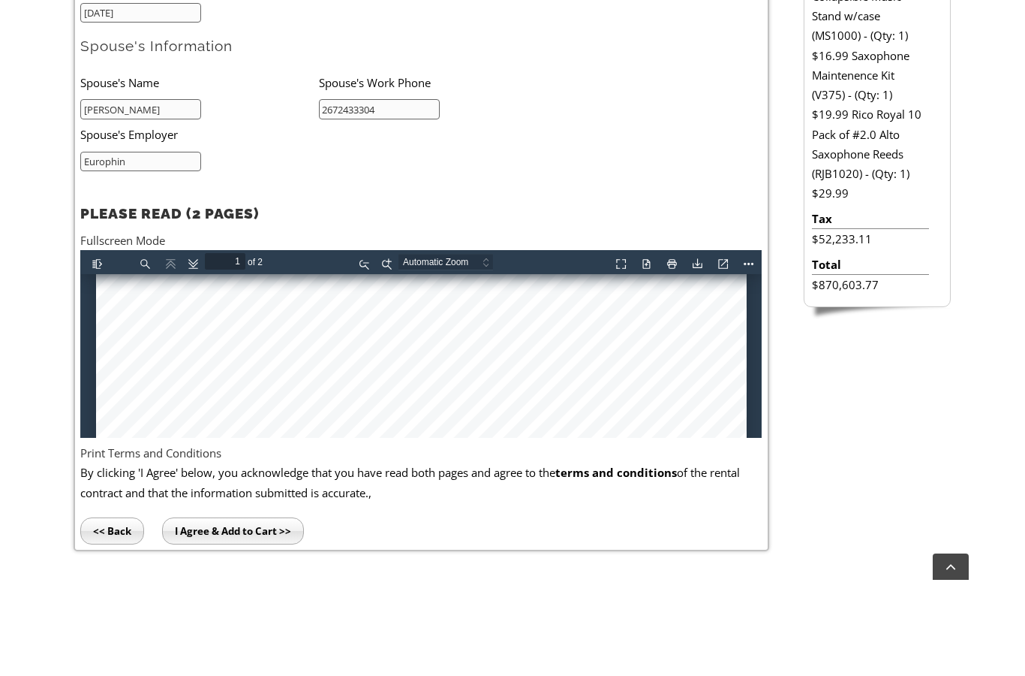
scroll to position [730, 0]
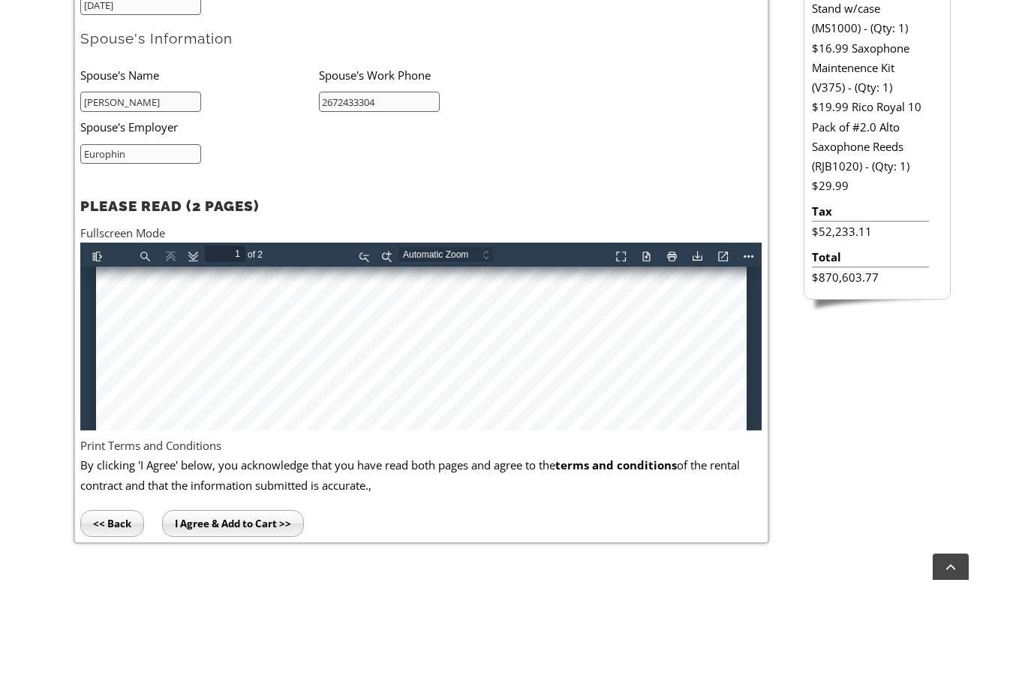
type input "Europhin"
click at [190, 606] on input "I Agree & Add to Cart >>" at bounding box center [233, 619] width 142 height 27
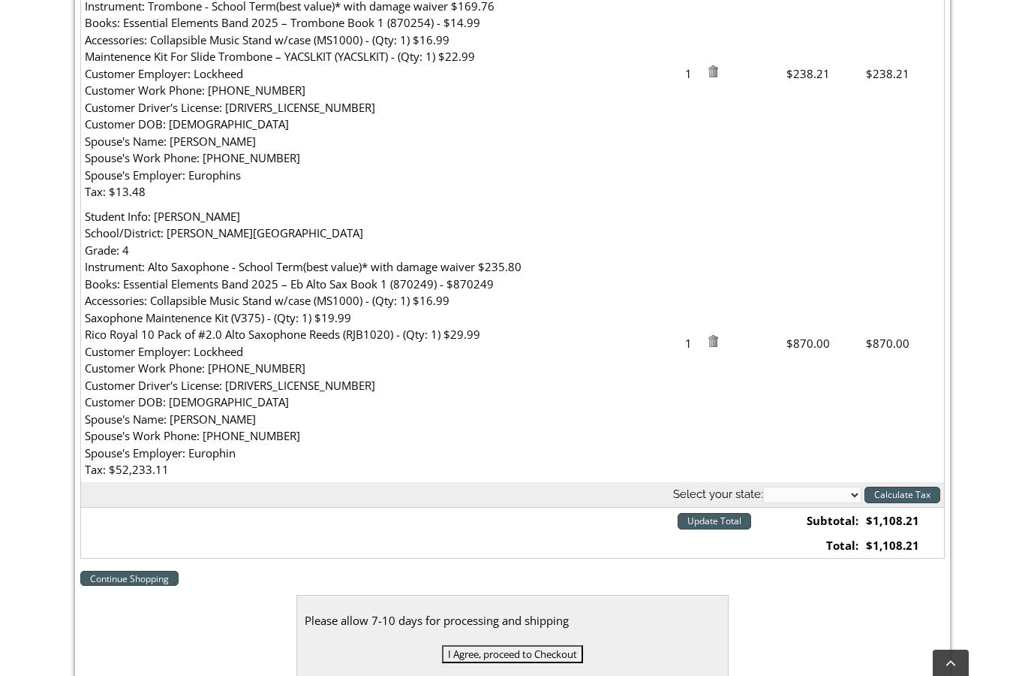
scroll to position [568, 0]
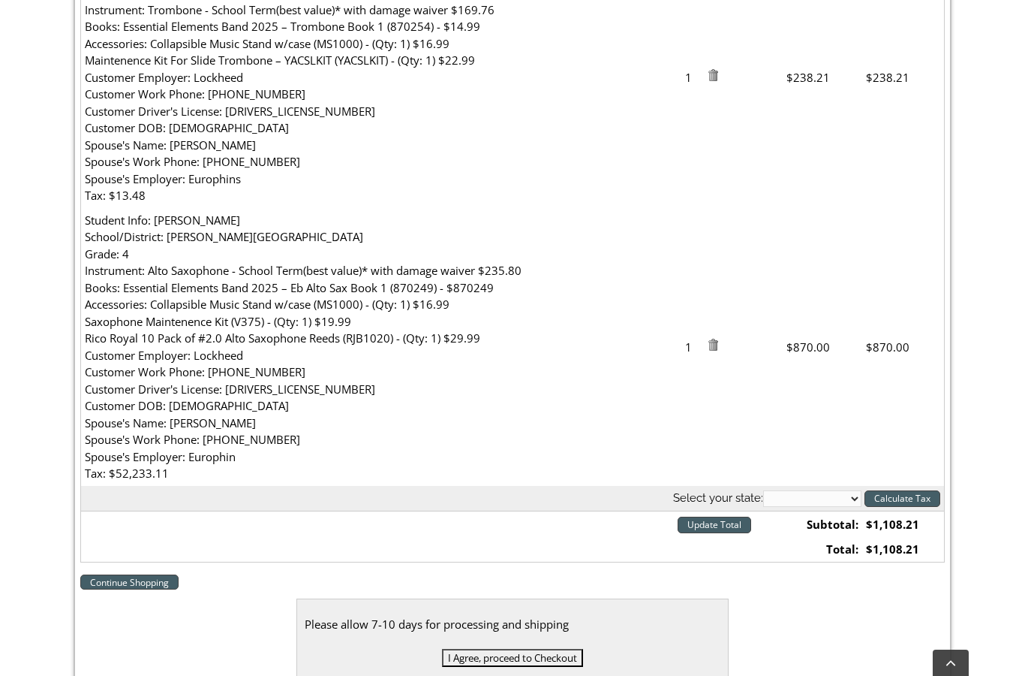
click at [845, 490] on select "Alabama Alaska Arizona Arkansas California Colorado Connecticut Delaware D. C. …" at bounding box center [812, 498] width 98 height 17
select select "PA"
click at [906, 490] on input "Calculate Tax" at bounding box center [903, 498] width 76 height 17
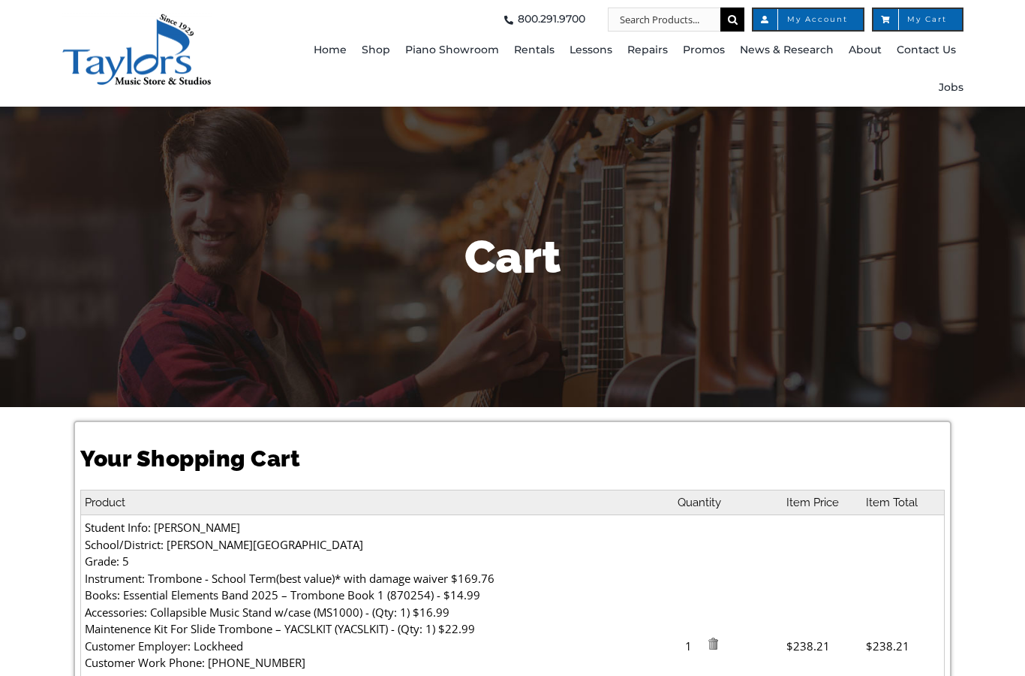
select select "PA"
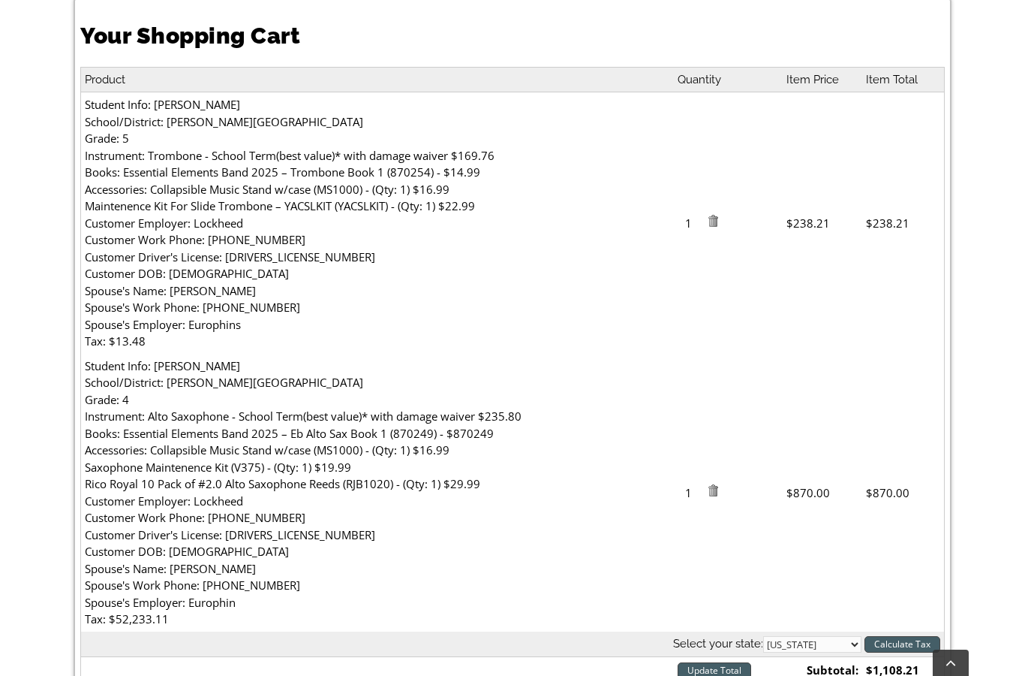
scroll to position [422, 0]
click at [716, 485] on img at bounding box center [713, 491] width 12 height 12
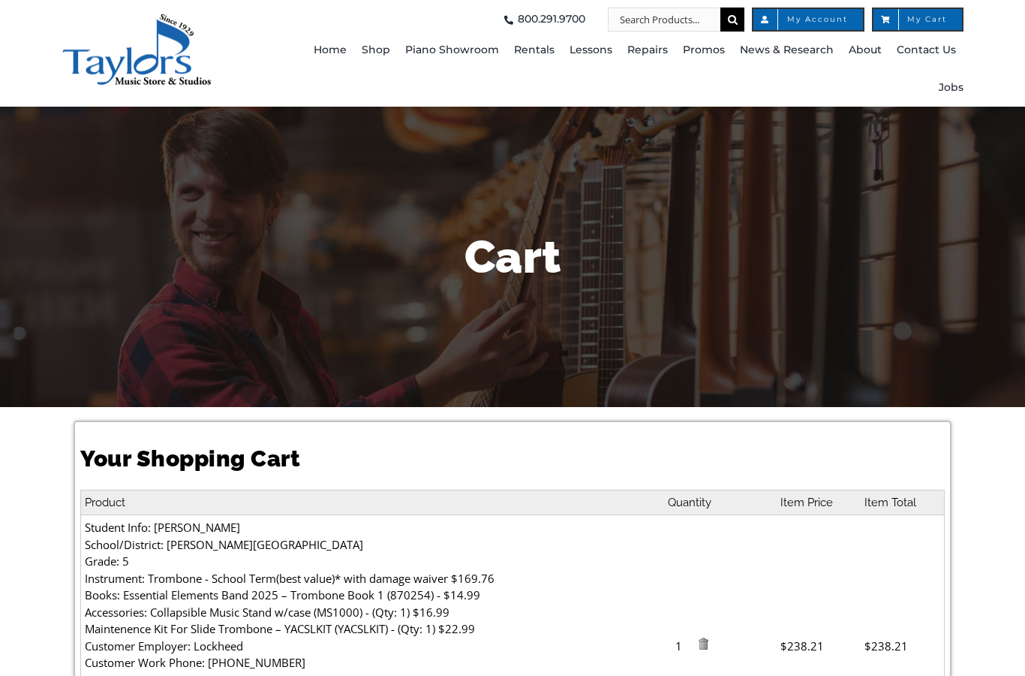
select select "PA"
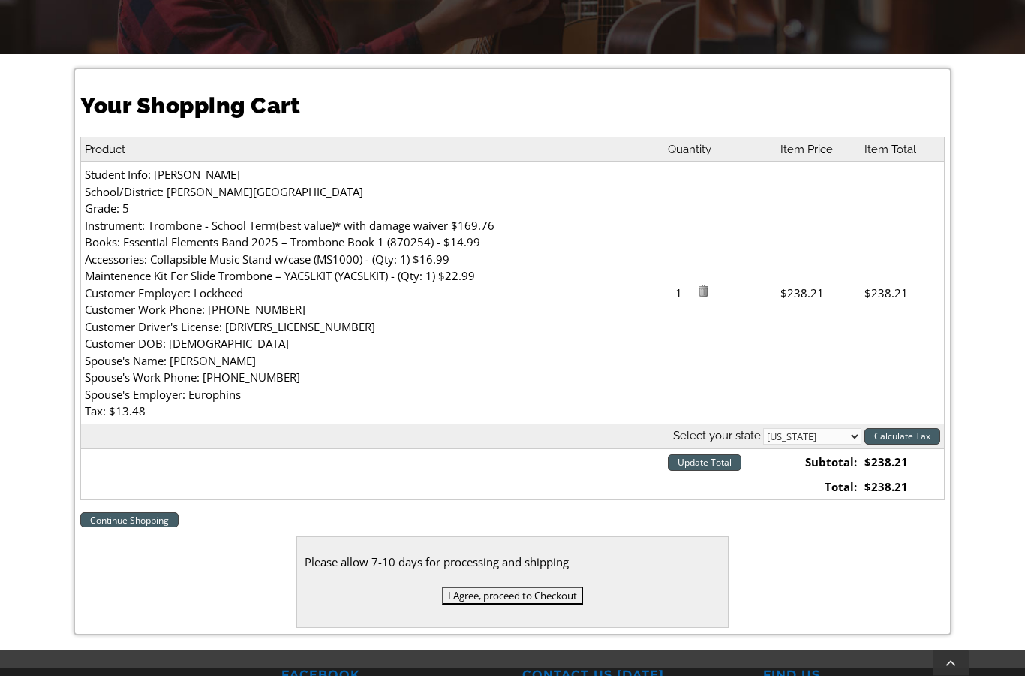
scroll to position [353, 0]
click at [102, 513] on link "Continue Shopping" at bounding box center [129, 519] width 98 height 15
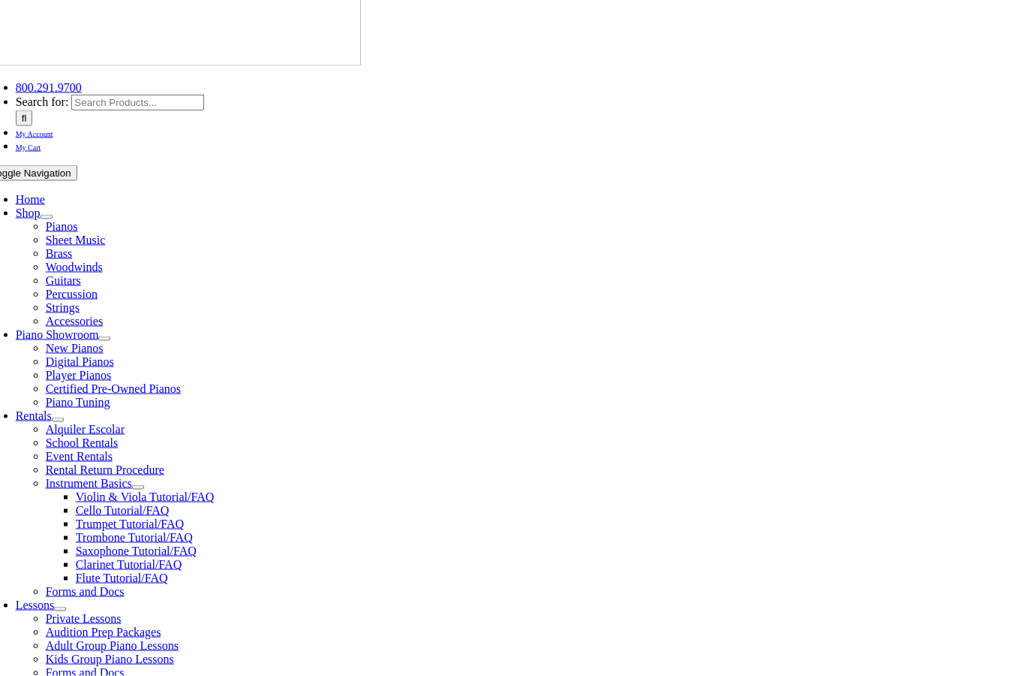
scroll to position [137, 0]
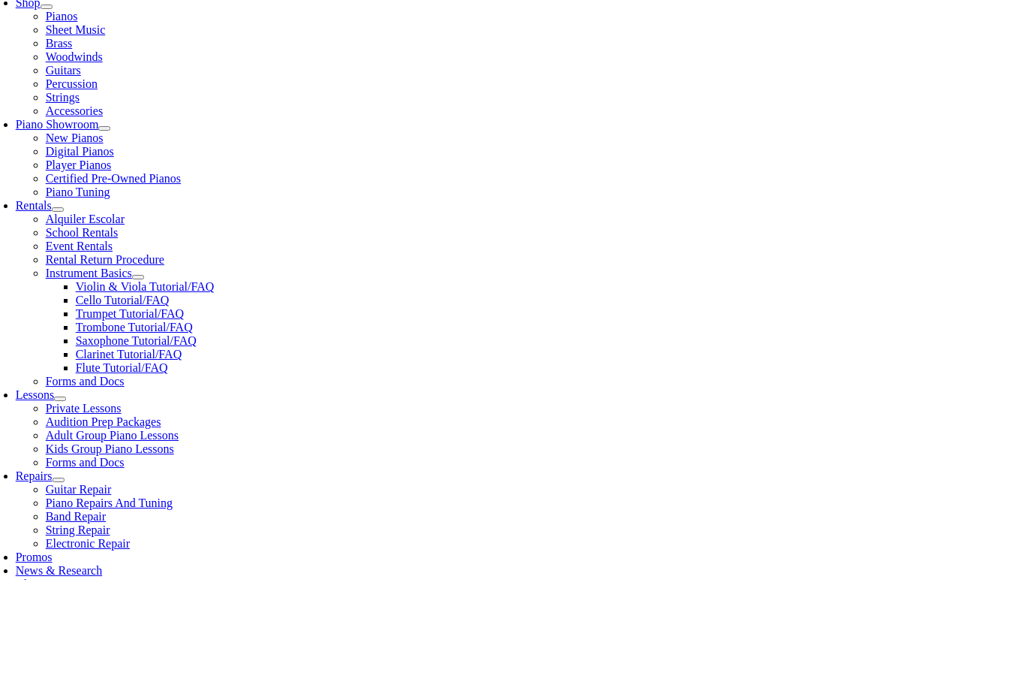
scroll to position [253, 0]
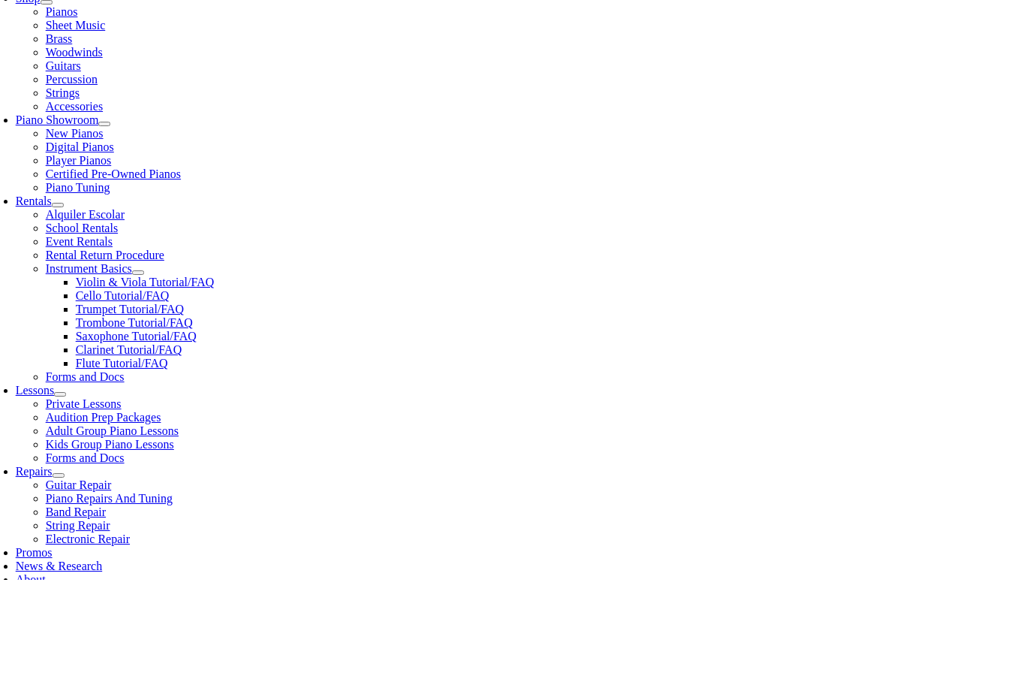
type input "[PERSON_NAME]"
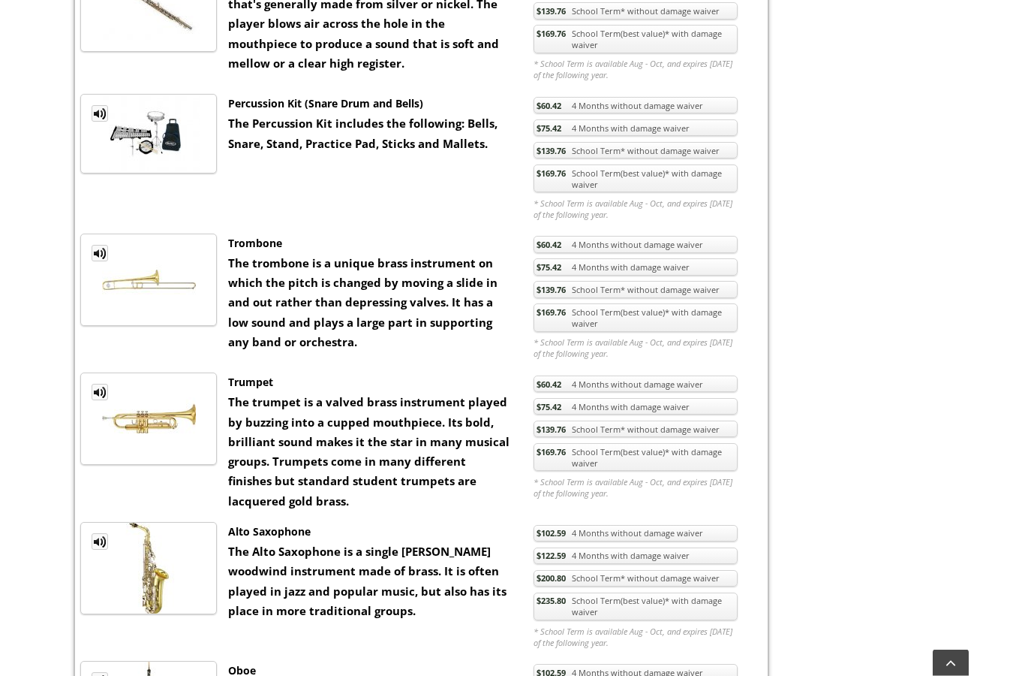
scroll to position [863, 0]
click at [720, 607] on link "$235.80 School Term(best value)* with damage waiver" at bounding box center [636, 606] width 204 height 29
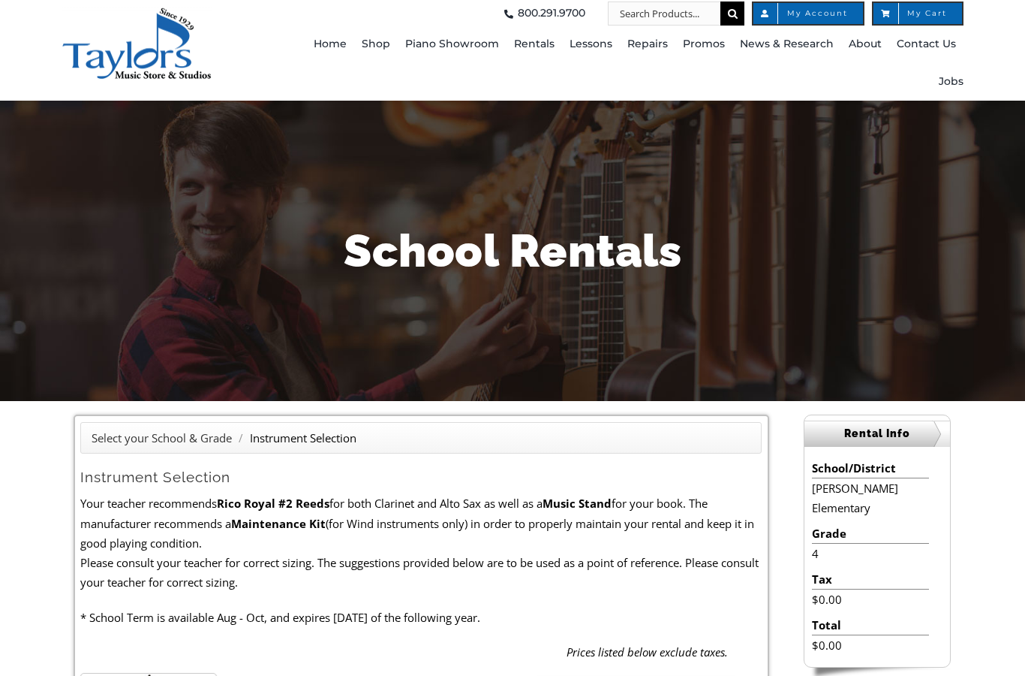
scroll to position [0, 0]
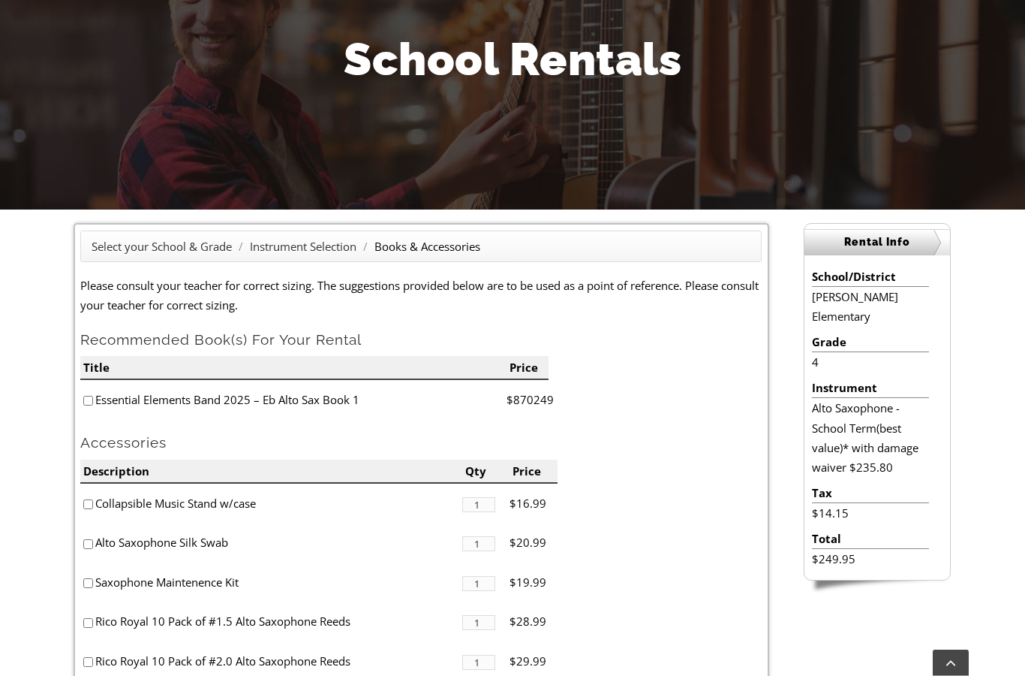
scroll to position [316, 0]
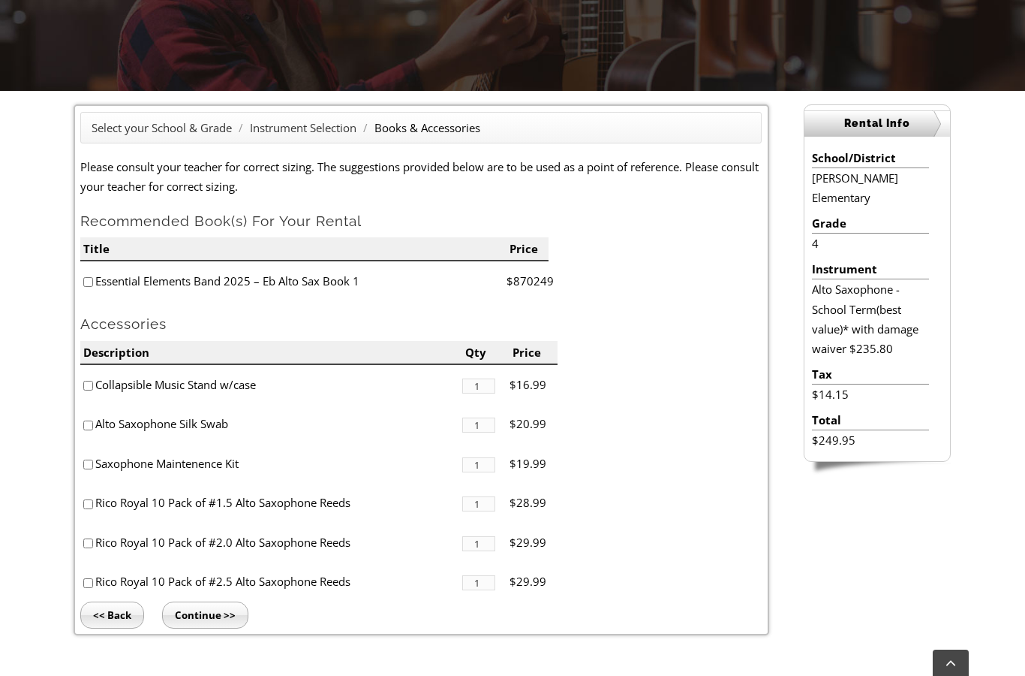
click at [83, 285] on input"] "checkbox" at bounding box center [88, 282] width 10 height 10
checkbox input"] "true"
click at [84, 384] on input"] "checkbox" at bounding box center [88, 386] width 10 height 10
checkbox input"] "true"
click at [83, 465] on li "Saxophone Maintenence Kit" at bounding box center [270, 464] width 381 height 40
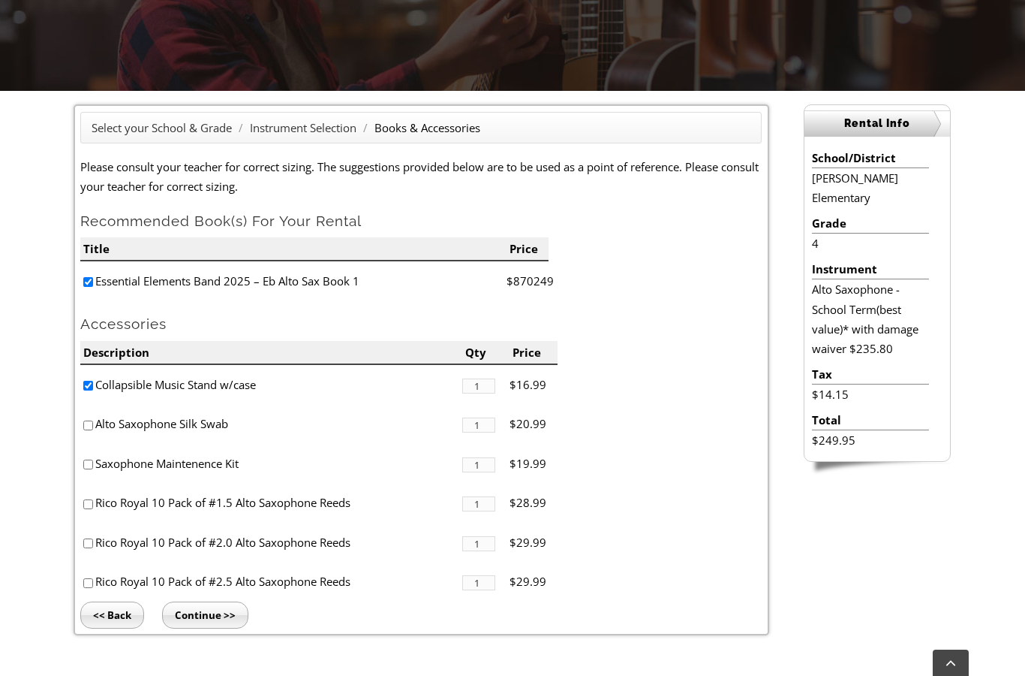
click at [89, 543] on input"] "checkbox" at bounding box center [88, 543] width 10 height 10
checkbox input"] "true"
click at [167, 634] on div "Select your School & Grade / Instrument Selection / Books & Accessories Please …" at bounding box center [512, 385] width 1025 height 589
click at [181, 612] on input "Continue >>" at bounding box center [205, 614] width 86 height 27
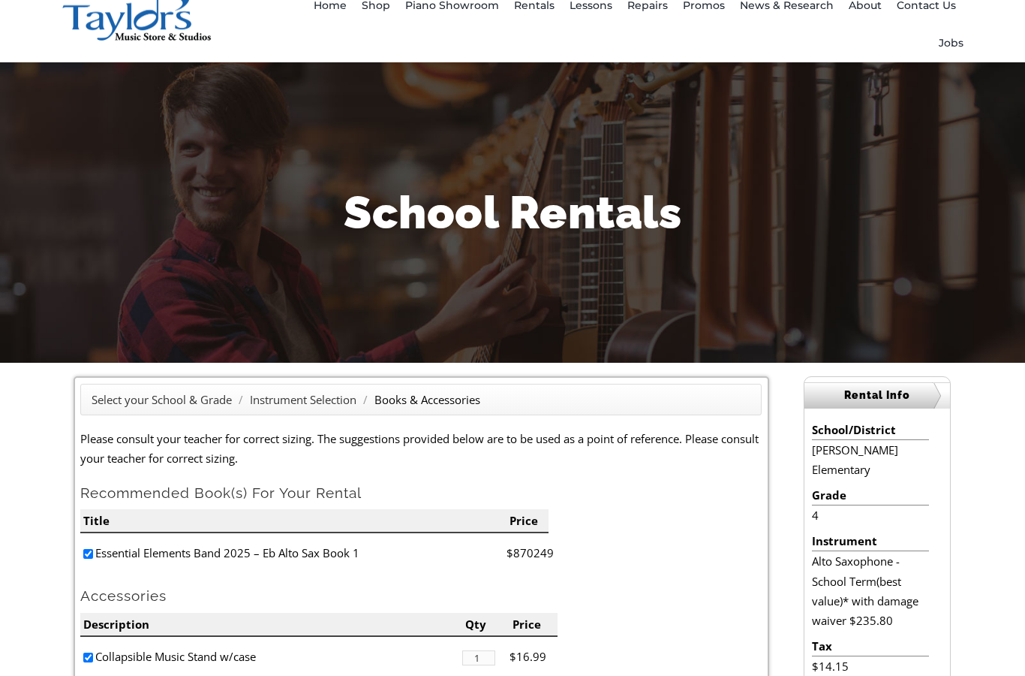
scroll to position [0, 0]
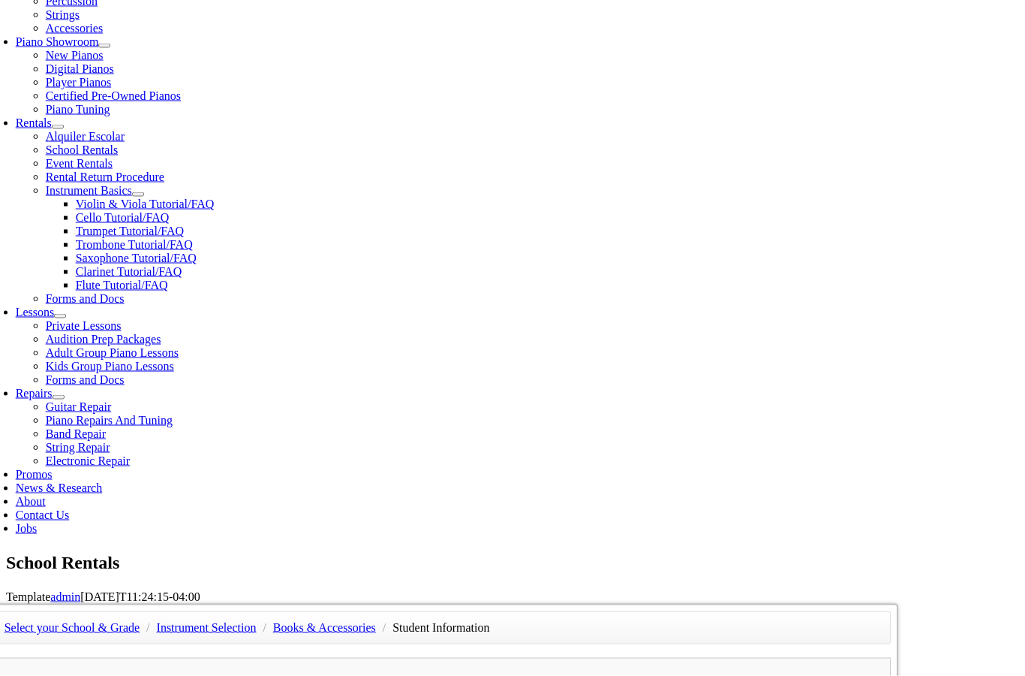
scroll to position [428, 0]
type input "1"
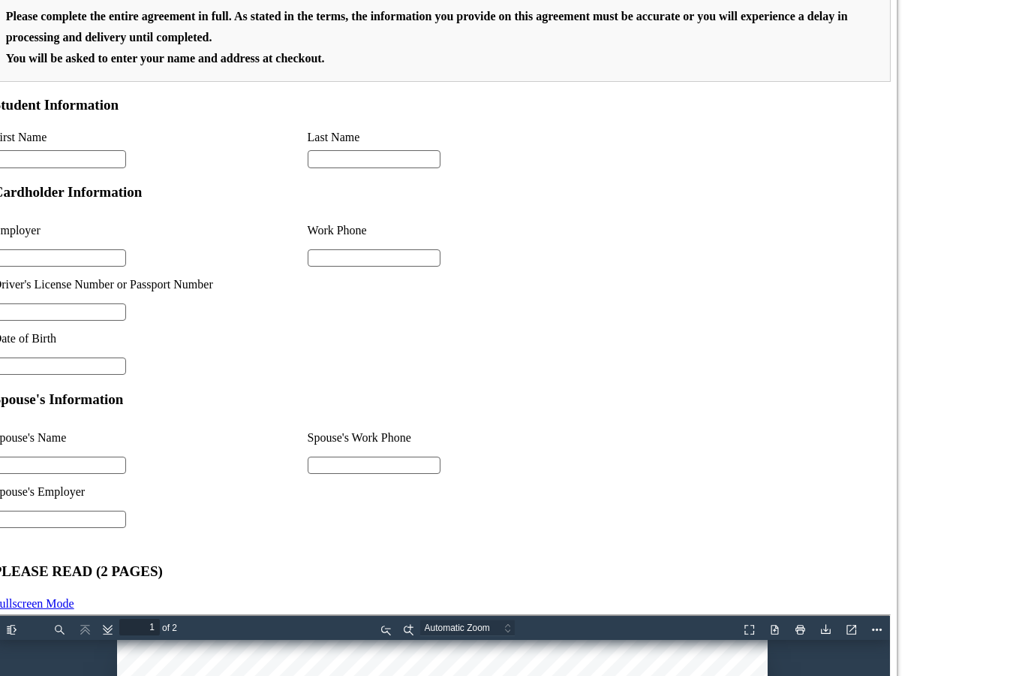
scroll to position [1125, 0]
